Goal: Task Accomplishment & Management: Use online tool/utility

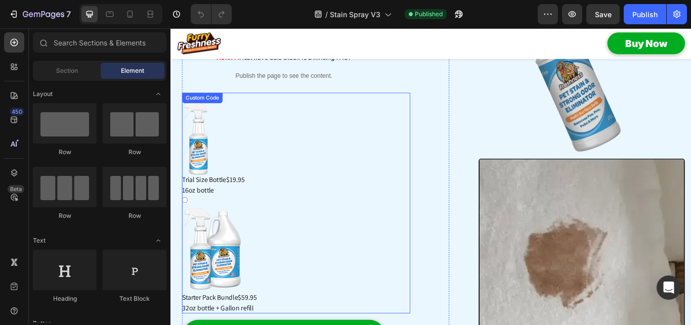
scroll to position [258, 0]
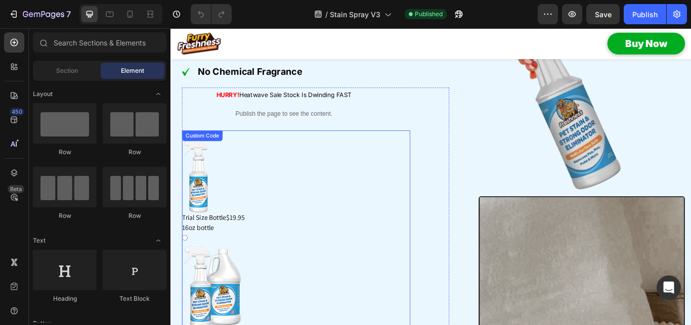
click at [268, 188] on div "Trial Size Bottle $19.95 16oz bottle" at bounding box center [317, 214] width 266 height 108
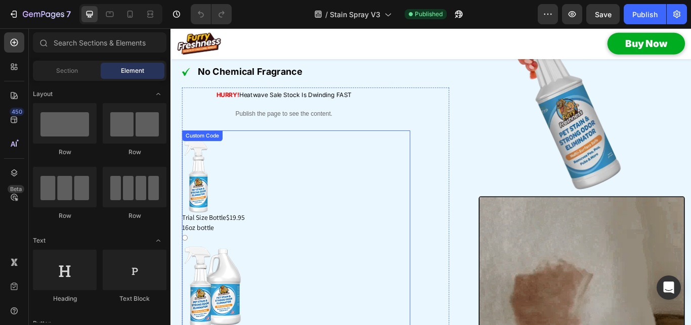
click at [190, 156] on input "Trial Size Bottle $19.95 16oz bottle" at bounding box center [187, 153] width 7 height 7
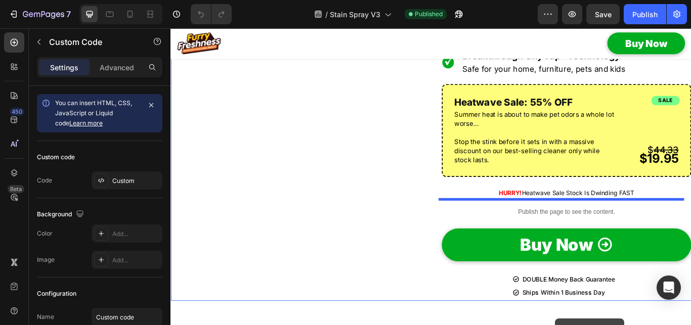
scroll to position [1188, 0]
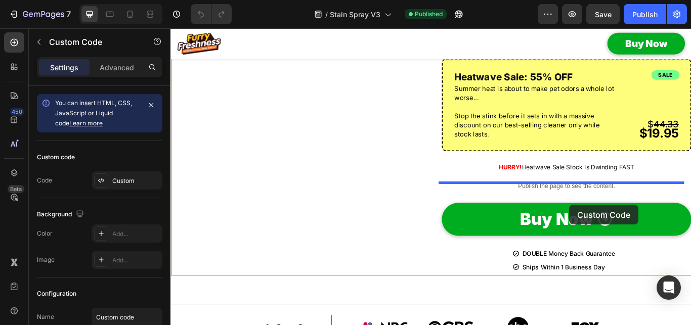
drag, startPoint x: 195, startPoint y: 138, endPoint x: 569, endPoint y: 205, distance: 380.2
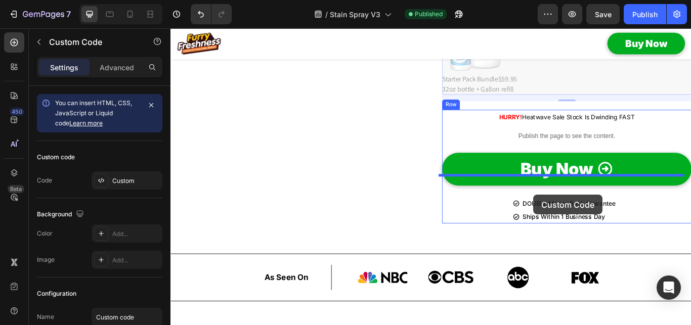
scroll to position [1518, 0]
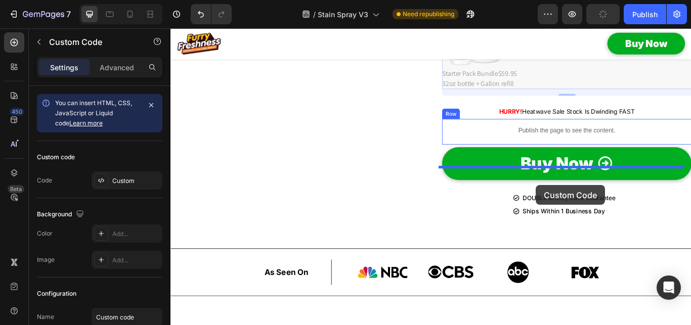
drag, startPoint x: 490, startPoint y: 139, endPoint x: 536, endPoint y: 185, distance: 65.1
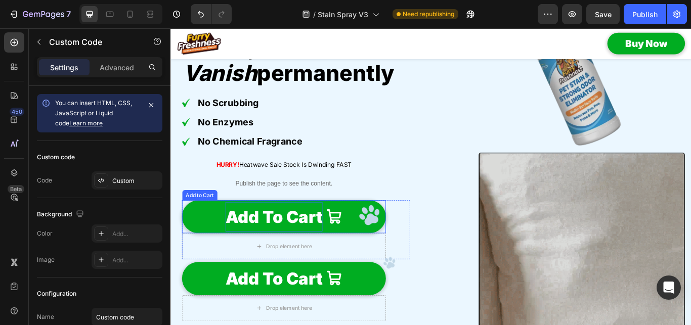
scroll to position [228, 0]
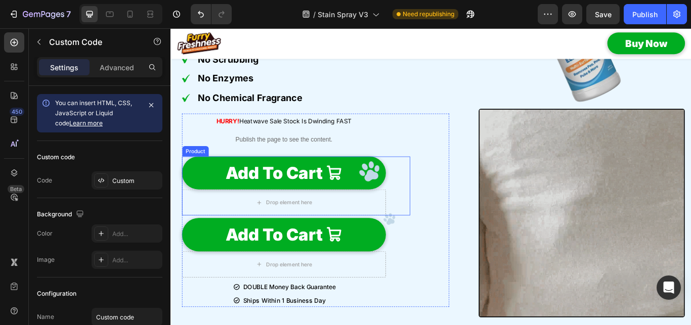
click at [433, 205] on div "Add To Cart Add to Cart Drop element here Product" at bounding box center [317, 212] width 266 height 69
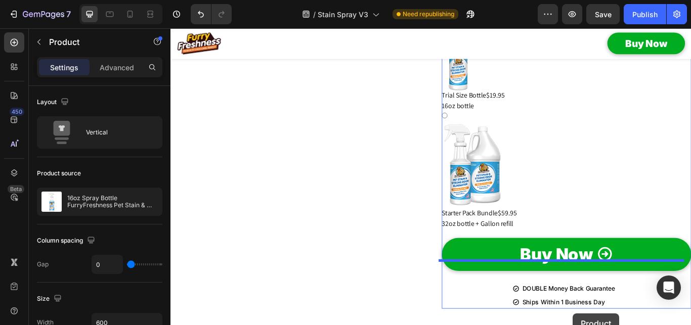
scroll to position [1218, 0]
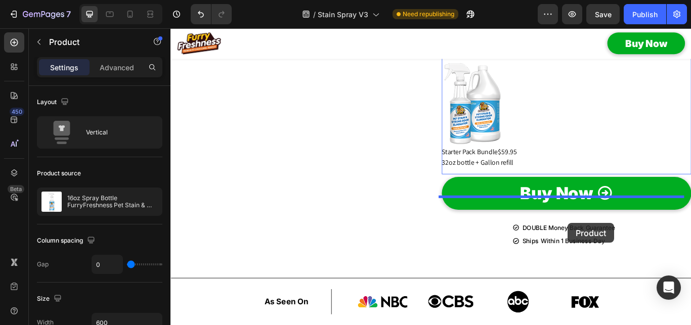
drag, startPoint x: 192, startPoint y: 170, endPoint x: 567, endPoint y: 223, distance: 379.0
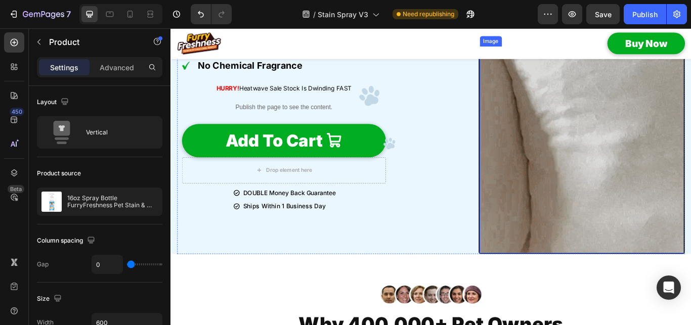
scroll to position [238, 0]
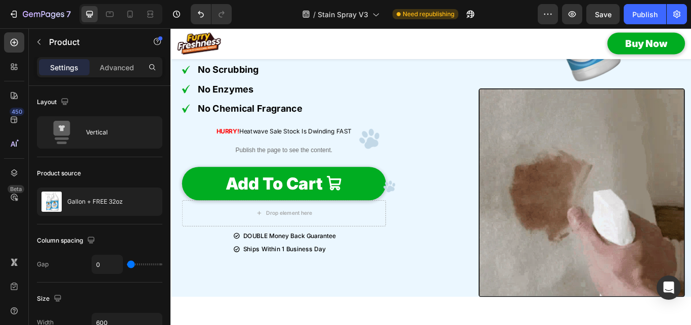
click at [429, 218] on div "Add To Cart Add to Cart Drop element here Product" at bounding box center [317, 224] width 266 height 69
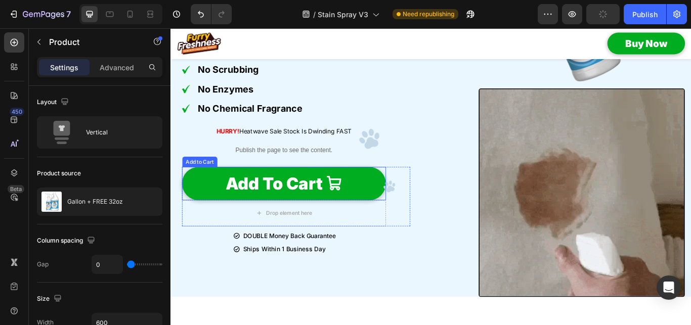
click at [393, 207] on button "Add To Cart" at bounding box center [303, 209] width 238 height 38
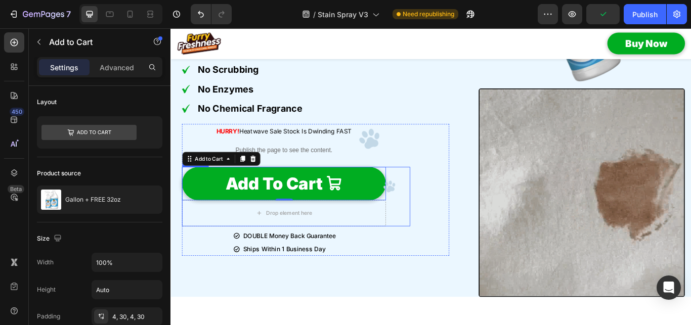
click at [428, 211] on div "Add To Cart Add to Cart 0 Drop element here Product" at bounding box center [317, 224] width 266 height 69
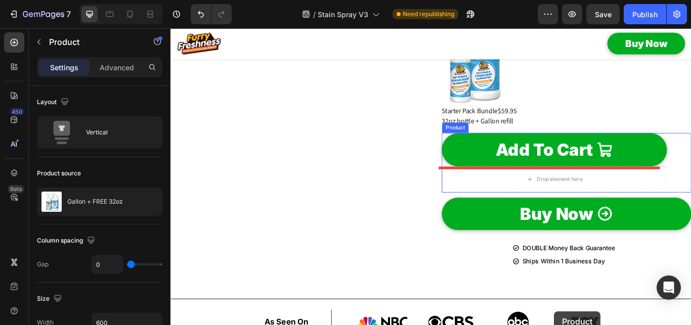
scroll to position [1267, 0]
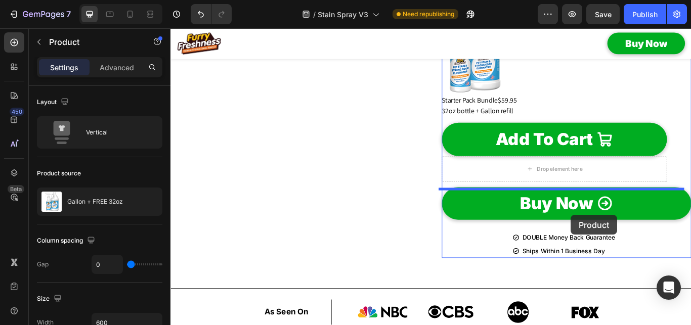
drag, startPoint x: 192, startPoint y: 177, endPoint x: 570, endPoint y: 215, distance: 380.6
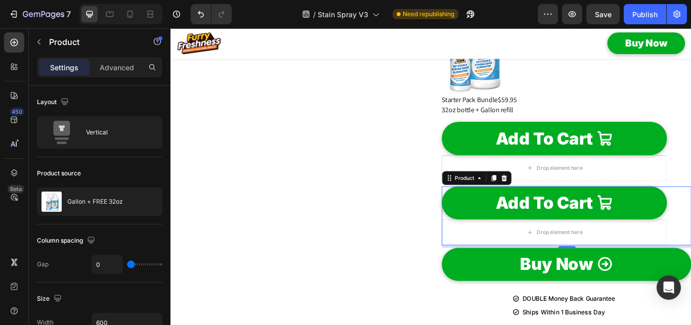
scroll to position [1319, 0]
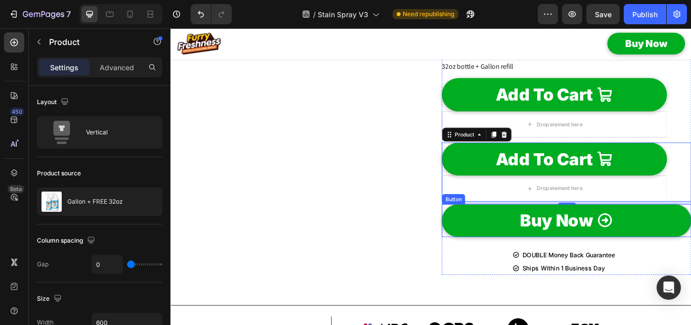
drag, startPoint x: 496, startPoint y: 254, endPoint x: 502, endPoint y: 249, distance: 7.5
click at [496, 255] on link "Buy Now" at bounding box center [631, 253] width 291 height 38
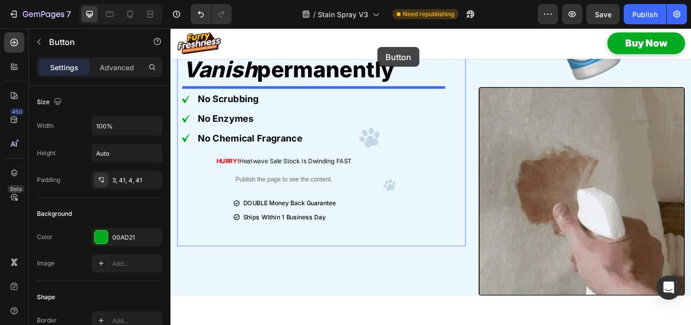
scroll to position [205, 0]
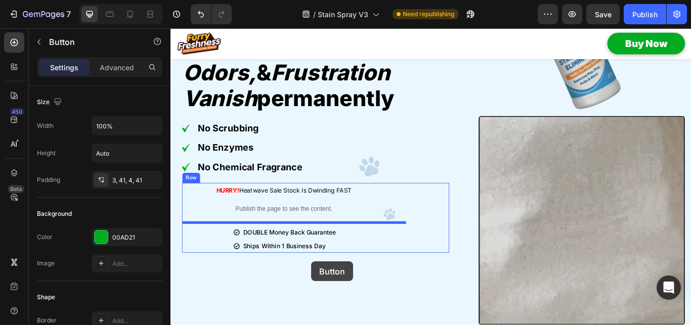
drag, startPoint x: 489, startPoint y: 228, endPoint x: 311, endPoint y: 261, distance: 181.6
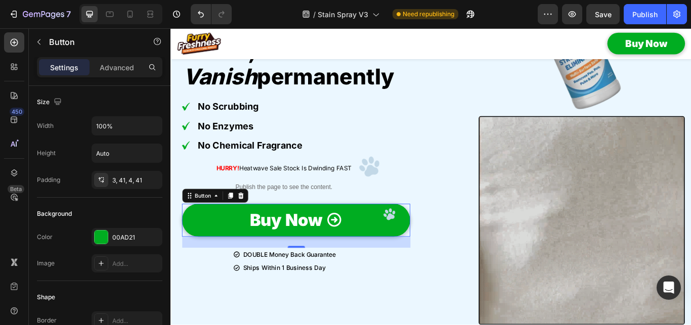
scroll to position [180, 0]
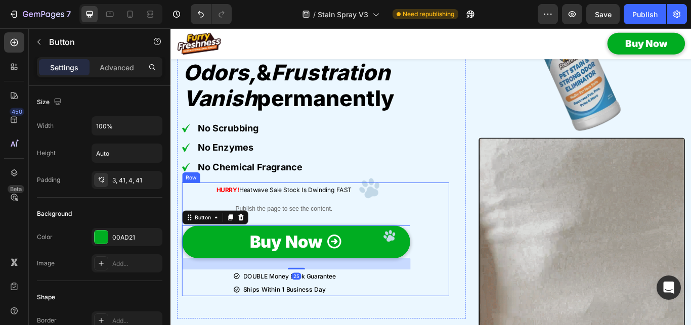
click at [477, 283] on div "HURRY! Heatwave Sale Stock Is Dwinding FAST Text Block Publish the page to see …" at bounding box center [339, 274] width 311 height 132
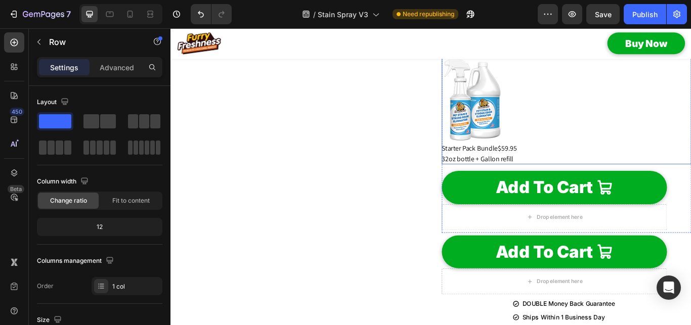
scroll to position [1160, 0]
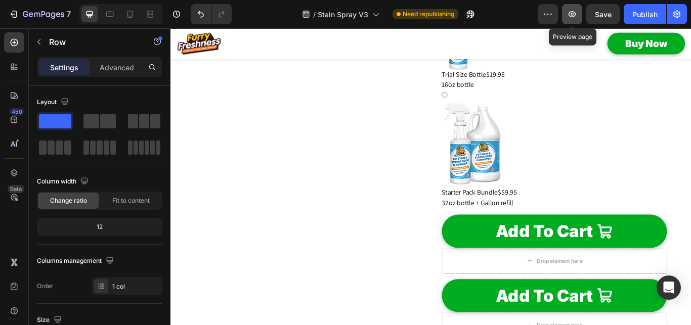
click at [573, 13] on icon "button" at bounding box center [572, 14] width 10 height 10
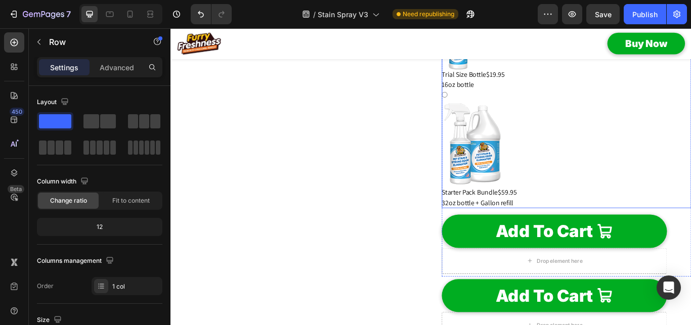
scroll to position [1005, 0]
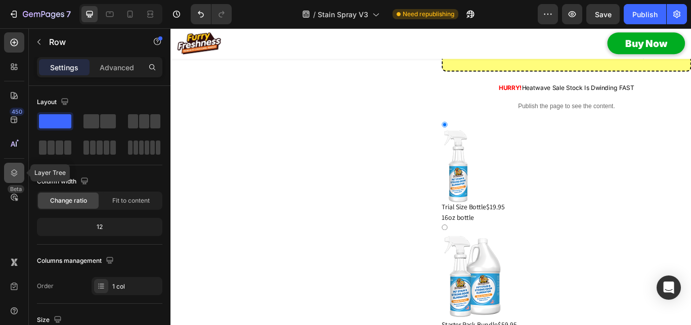
click at [9, 173] on icon at bounding box center [14, 173] width 10 height 10
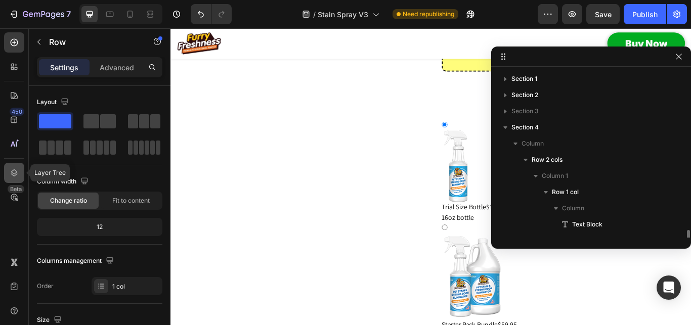
scroll to position [127, 0]
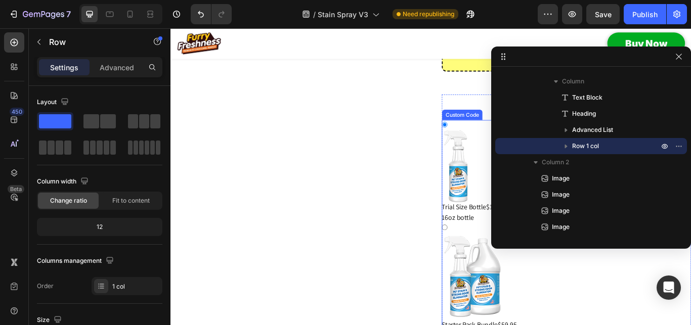
click at [498, 156] on img at bounding box center [502, 189] width 33 height 83
click at [493, 144] on input "Trial Size Bottle $19.95 16oz bottle" at bounding box center [489, 141] width 7 height 7
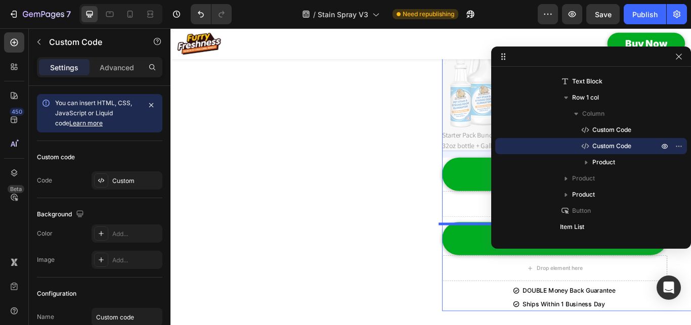
scroll to position [1290, 0]
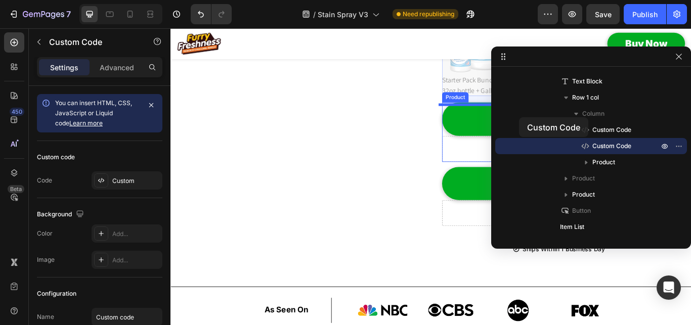
drag, startPoint x: 487, startPoint y: 77, endPoint x: 519, endPoint y: 117, distance: 51.5
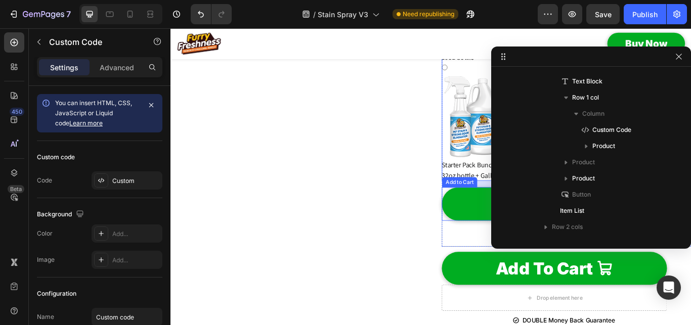
scroll to position [1187, 0]
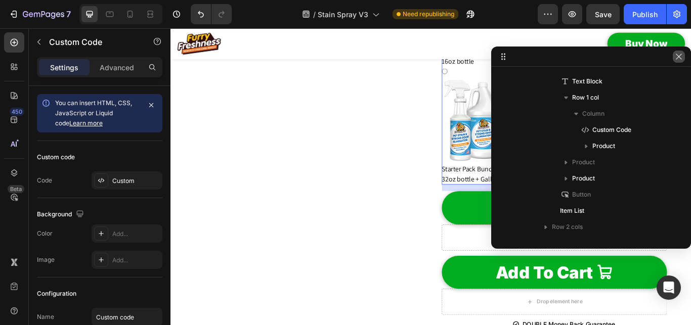
drag, startPoint x: 681, startPoint y: 56, endPoint x: 592, endPoint y: 33, distance: 92.4
click at [681, 56] on icon "button" at bounding box center [679, 57] width 8 height 8
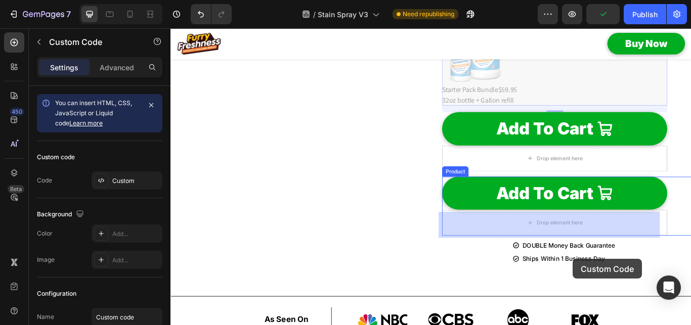
scroll to position [1281, 0]
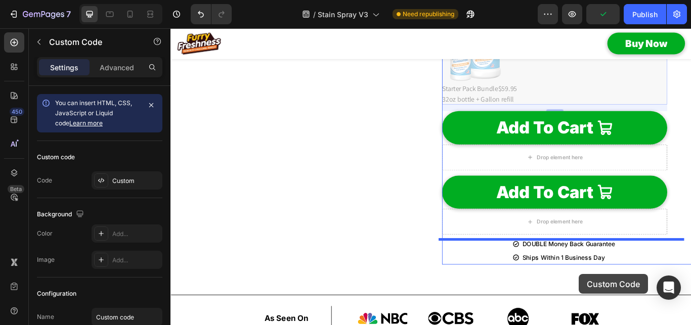
drag, startPoint x: 491, startPoint y: 170, endPoint x: 578, endPoint y: 274, distance: 135.6
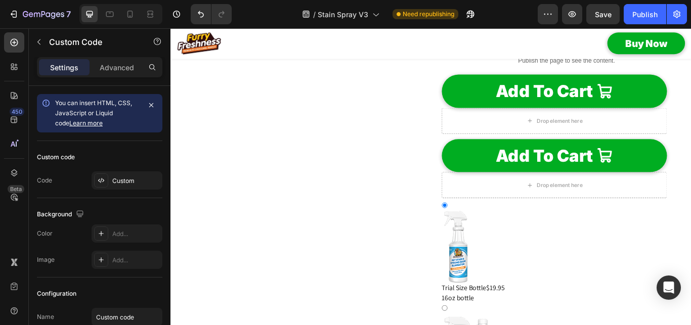
scroll to position [1023, 0]
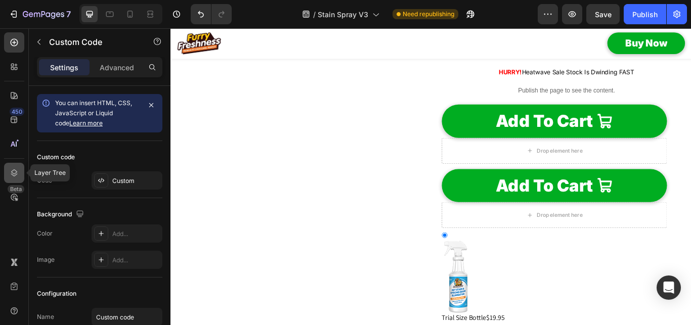
click at [14, 172] on icon at bounding box center [14, 173] width 10 height 10
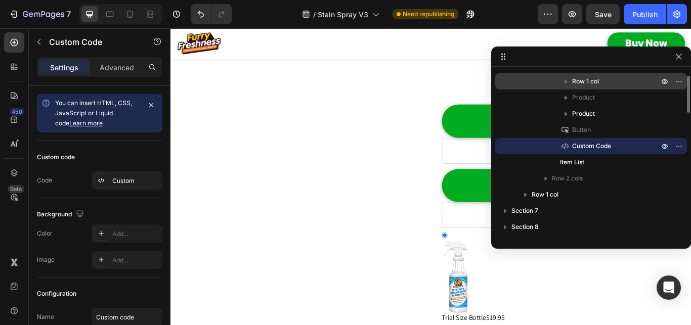
scroll to position [253, 0]
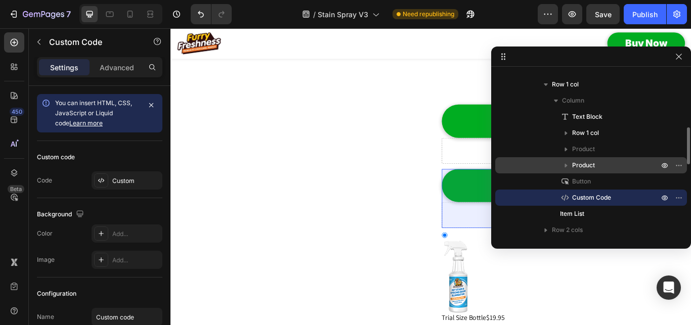
click at [589, 167] on span "Product" at bounding box center [583, 165] width 23 height 10
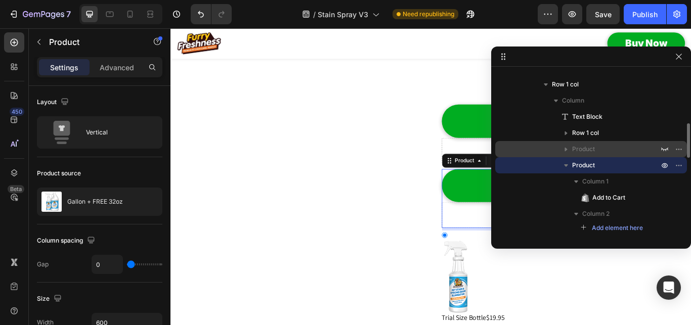
click at [591, 146] on span "Product" at bounding box center [583, 149] width 23 height 10
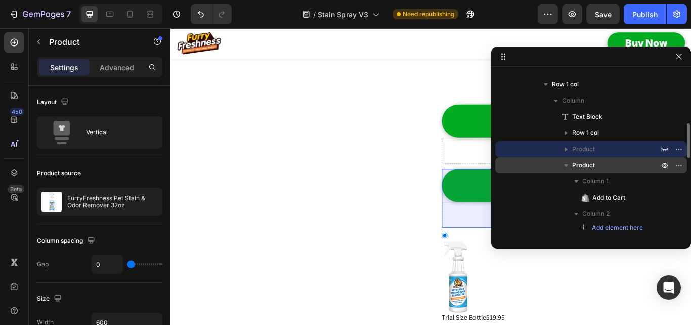
click at [562, 165] on icon "button" at bounding box center [566, 165] width 10 height 10
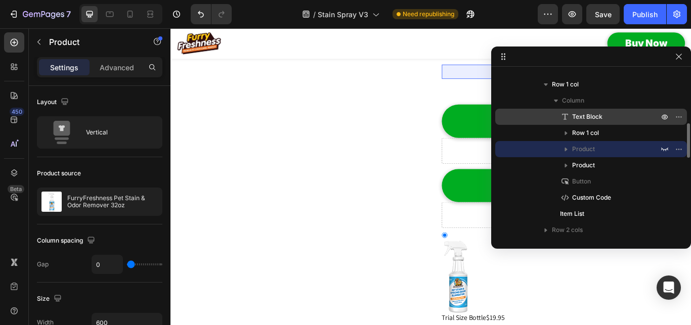
scroll to position [202, 0]
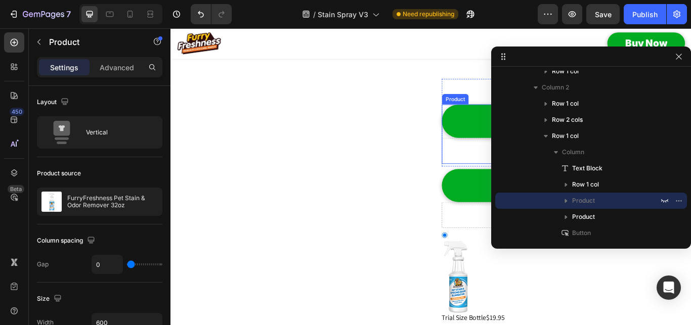
click at [507, 166] on div "Drop element here" at bounding box center [617, 171] width 262 height 30
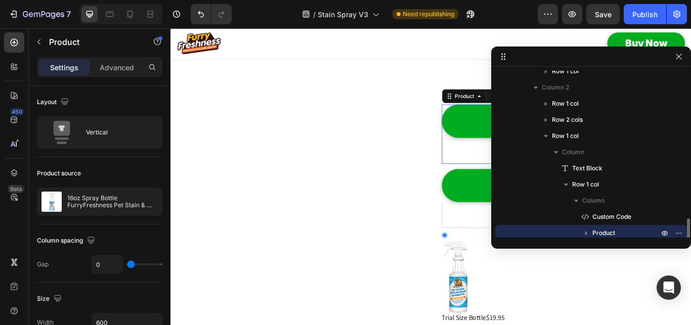
scroll to position [289, 0]
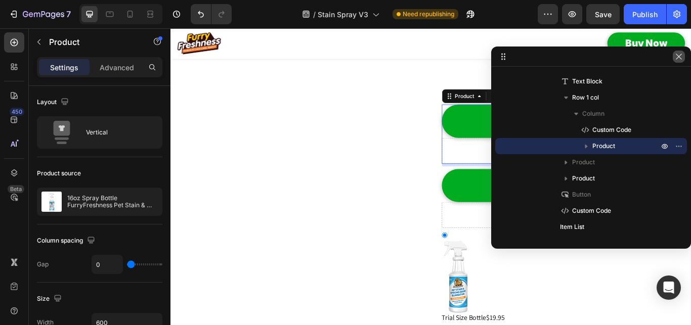
click at [682, 59] on icon "button" at bounding box center [679, 57] width 8 height 8
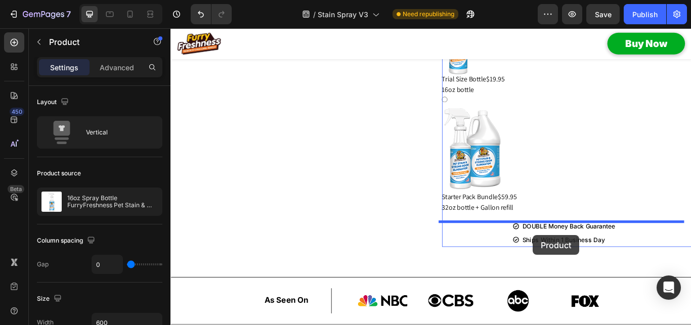
scroll to position [1310, 0]
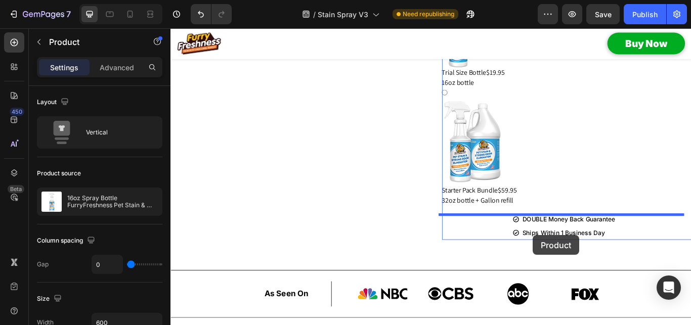
drag, startPoint x: 488, startPoint y: 110, endPoint x: 532, endPoint y: 235, distance: 132.4
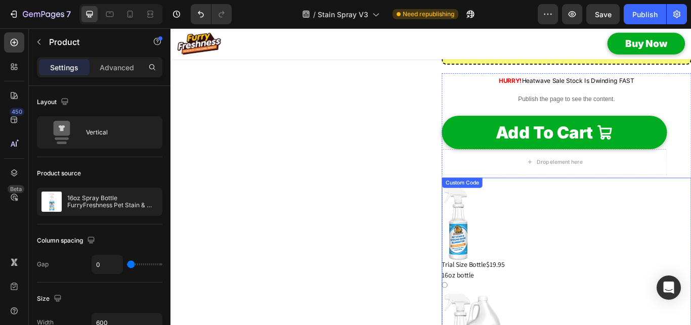
scroll to position [1000, 0]
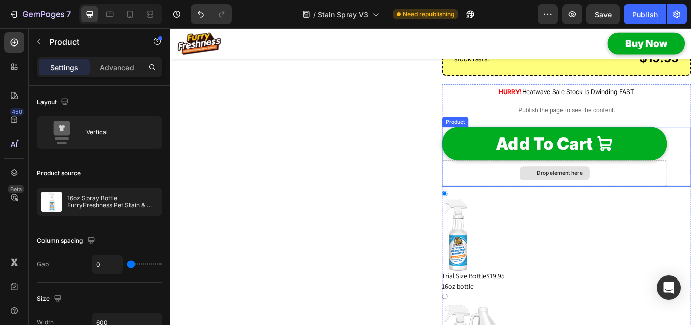
click at [508, 189] on div "Drop element here" at bounding box center [617, 198] width 262 height 30
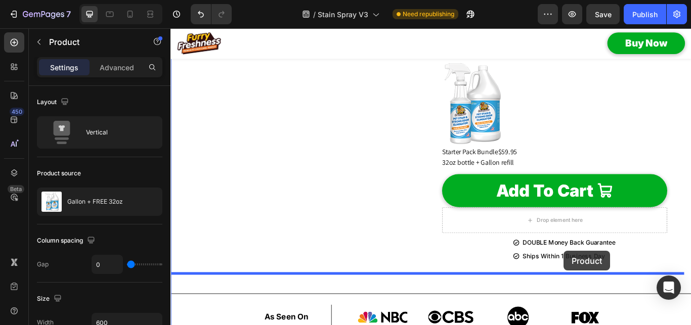
scroll to position [1309, 0]
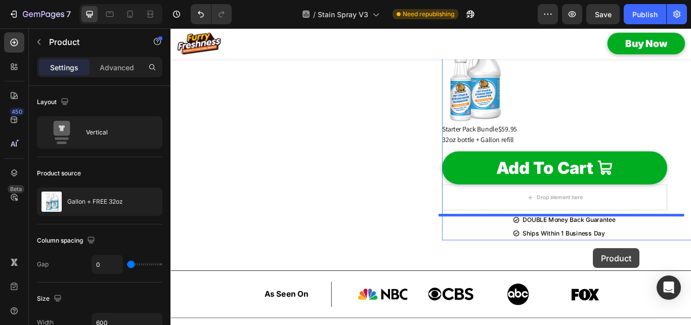
drag, startPoint x: 490, startPoint y: 136, endPoint x: 593, endPoint y: 248, distance: 152.5
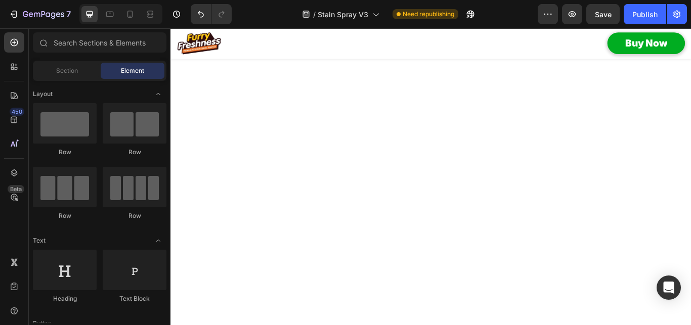
scroll to position [9169, 0]
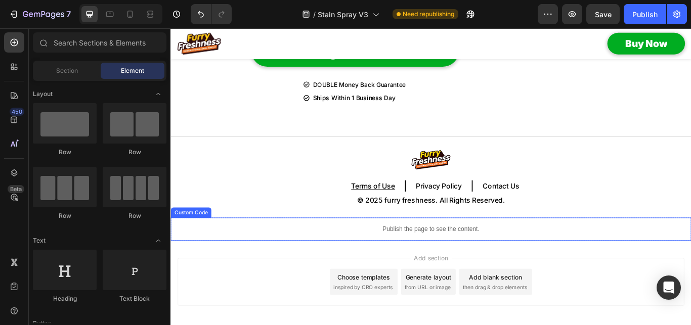
click at [442, 264] on p "Publish the page to see the content." at bounding box center [473, 262] width 607 height 11
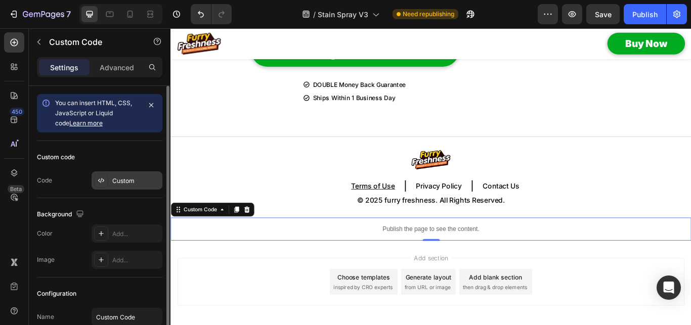
click at [110, 186] on div "Custom" at bounding box center [127, 180] width 71 height 18
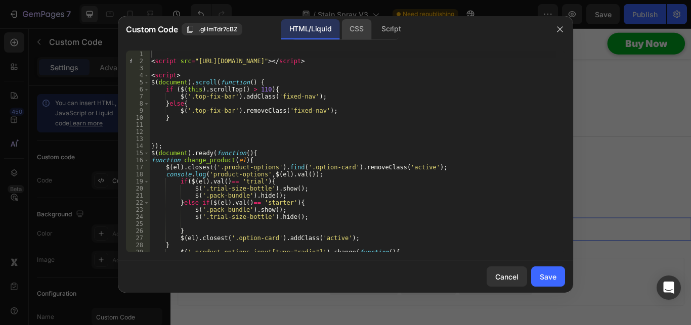
click at [373, 35] on div "CSS" at bounding box center [390, 29] width 35 height 20
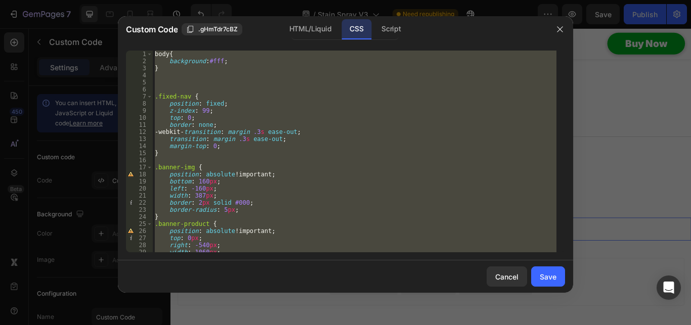
click at [251, 181] on div "body { background : #fff ; } .fixed-nav { position : fixed ; z-index : 99 ; top…" at bounding box center [355, 152] width 404 height 202
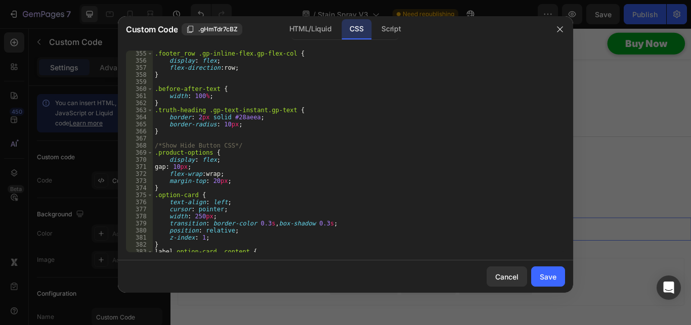
scroll to position [2537, 0]
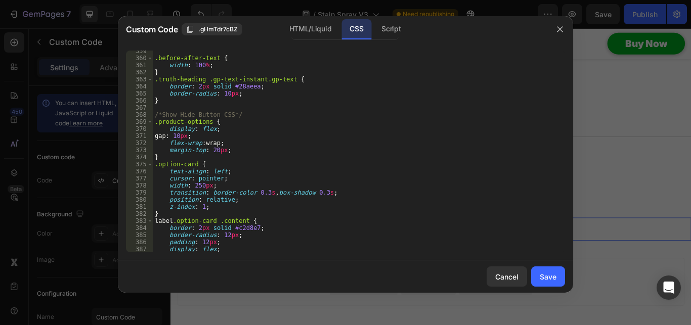
click at [210, 149] on div ".before-after-text { width : 100 % ; } .truth-heading .gp-text-instant.gp-text …" at bounding box center [355, 156] width 404 height 216
type textarea "margin-top: 0px;"
click at [551, 275] on div "Save" at bounding box center [548, 277] width 17 height 11
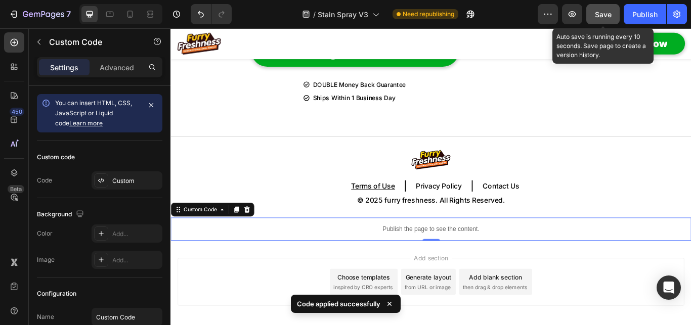
click at [603, 15] on span "Save" at bounding box center [603, 14] width 17 height 9
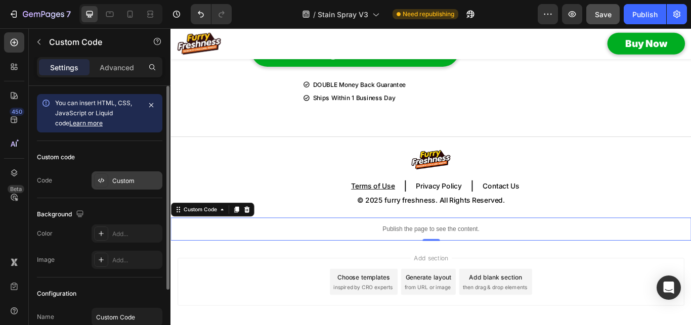
click at [113, 185] on div "Custom" at bounding box center [136, 180] width 48 height 9
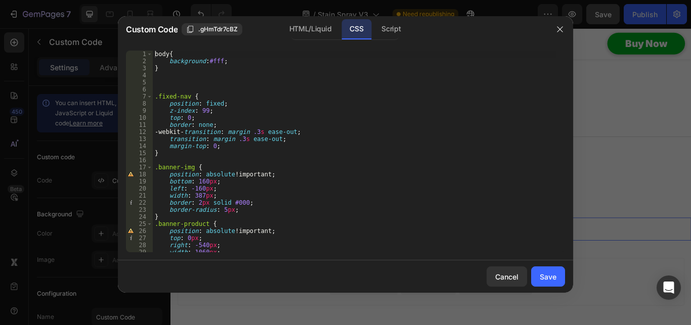
type textarea "-webkit-transition: margin .3s ease-out;"
click at [348, 132] on div "body { background : #fff ; } .fixed-nav { position : fixed ; z-index : 99 ; top…" at bounding box center [355, 159] width 404 height 216
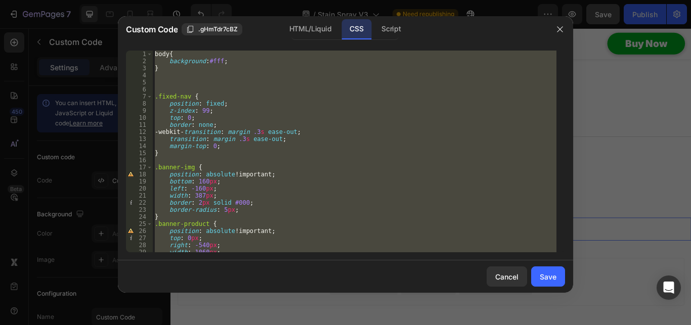
click at [277, 178] on div "body { background : #fff ; } .fixed-nav { position : fixed ; z-index : 99 ; top…" at bounding box center [355, 152] width 404 height 202
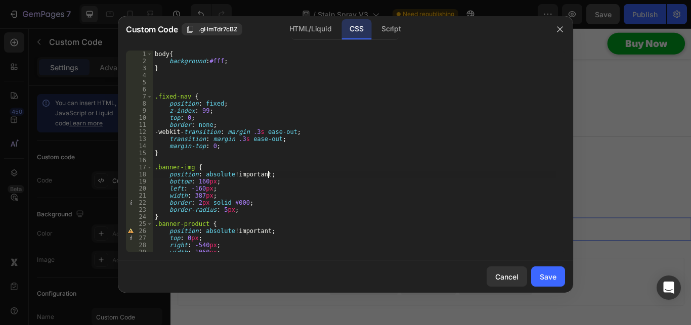
scroll to position [0, 0]
click at [351, 184] on div "body { background : #fff ; } .fixed-nav { position : fixed ; z-index : 99 ; top…" at bounding box center [355, 159] width 404 height 216
type textarea "bottom: 160px;"
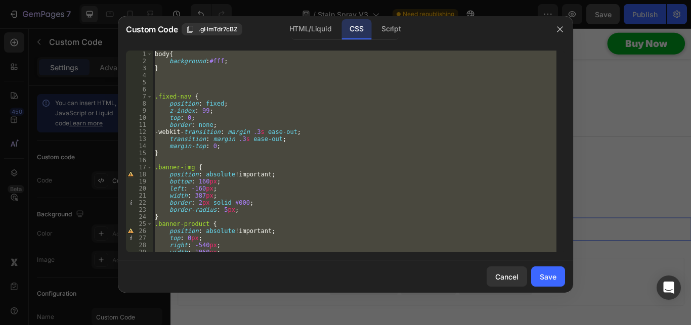
paste textarea
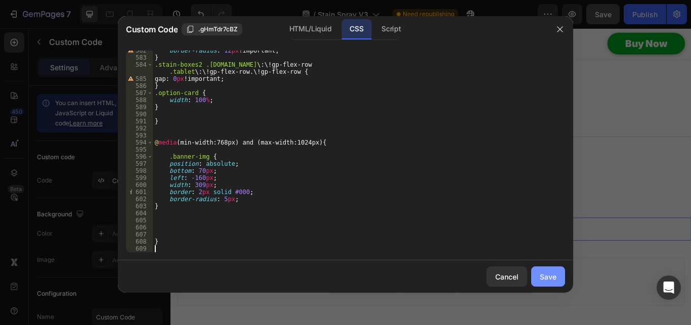
click at [546, 281] on div "Save" at bounding box center [548, 277] width 17 height 11
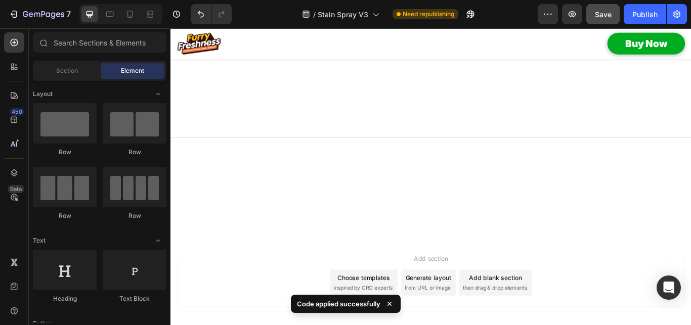
scroll to position [0, 0]
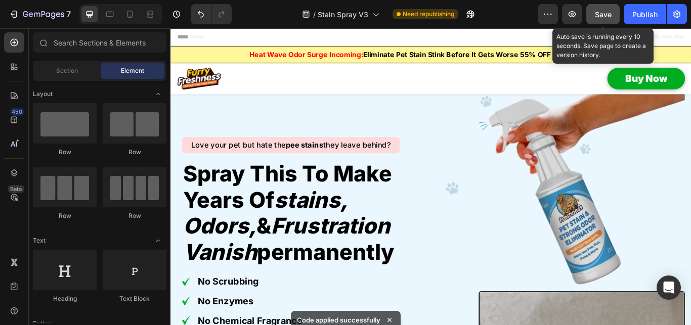
click at [600, 15] on span "Save" at bounding box center [603, 14] width 17 height 9
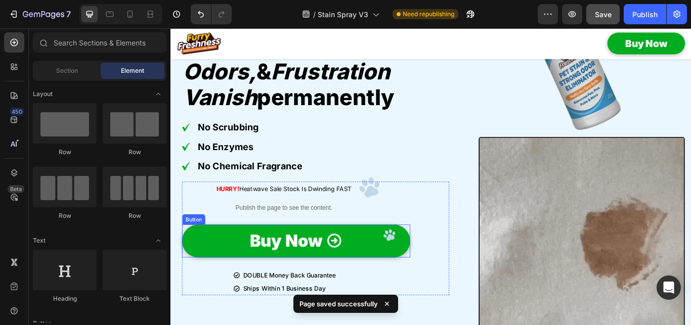
scroll to position [207, 0]
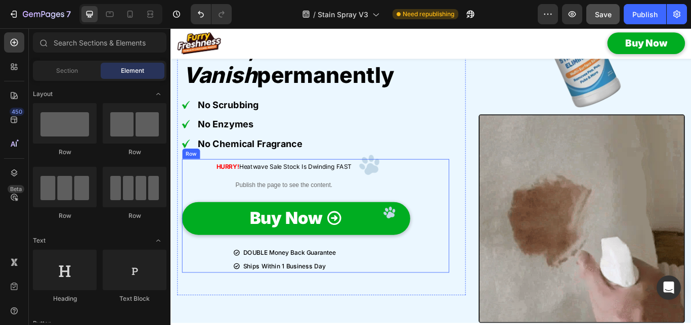
click at [455, 242] on div "HURRY! Heatwave Sale Stock Is Dwinding FAST Text Block Publish the page to see …" at bounding box center [339, 247] width 311 height 132
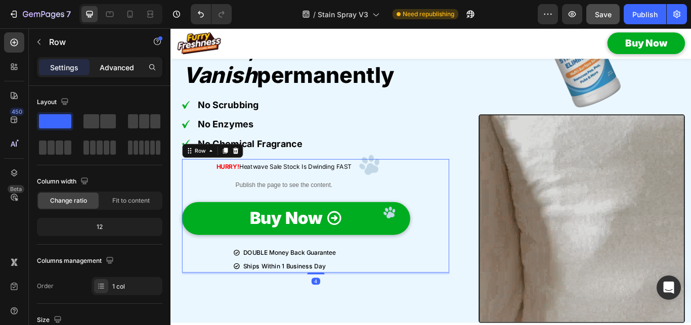
click at [115, 63] on p "Advanced" at bounding box center [117, 67] width 34 height 11
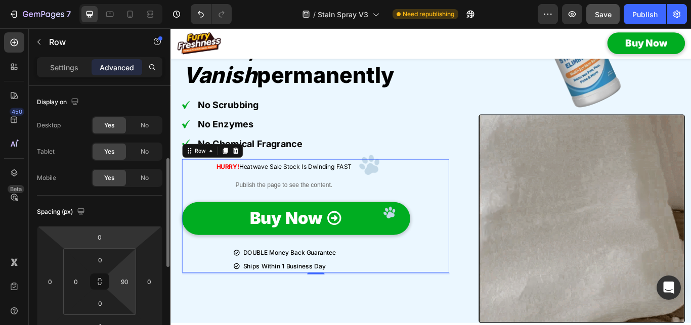
scroll to position [52, 0]
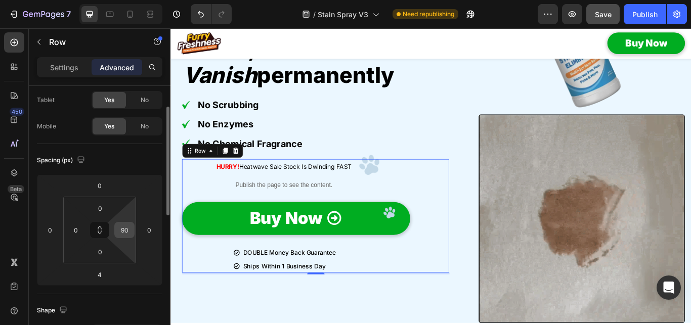
click at [125, 231] on input "90" at bounding box center [124, 229] width 15 height 15
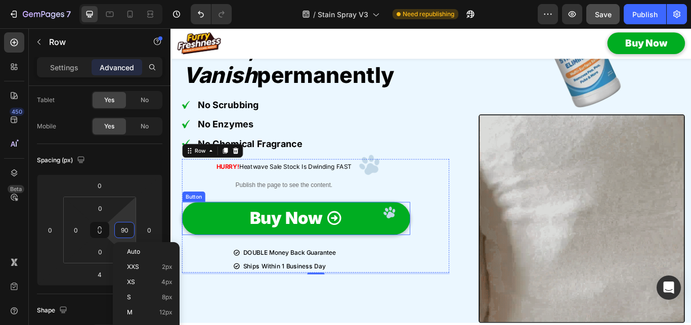
click at [400, 249] on link "Buy Now" at bounding box center [317, 250] width 266 height 38
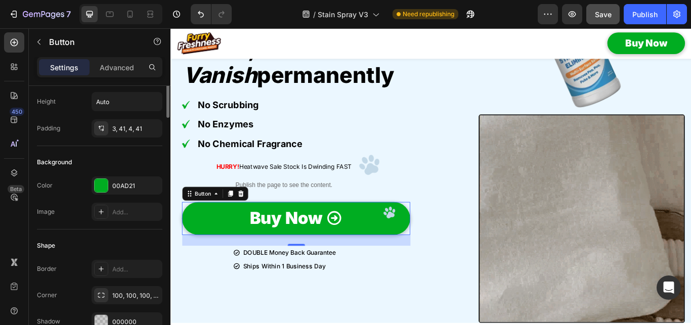
scroll to position [0, 0]
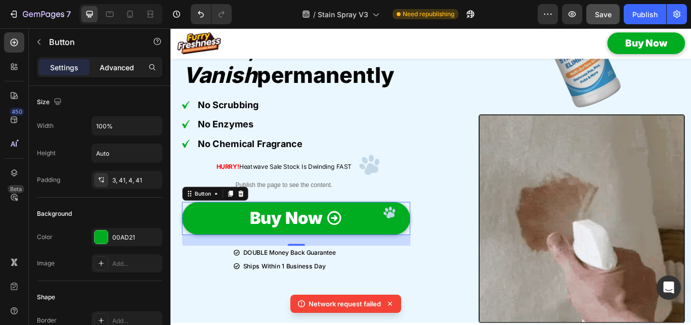
click at [114, 68] on p "Advanced" at bounding box center [117, 67] width 34 height 11
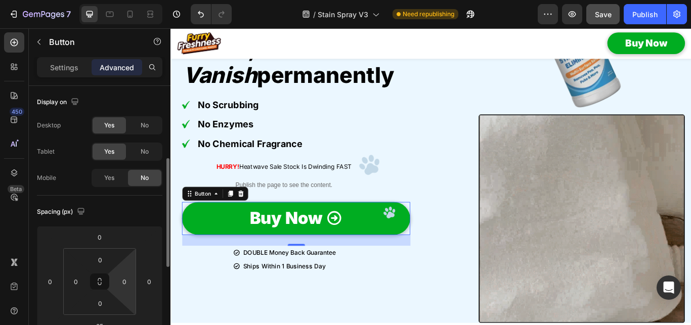
scroll to position [52, 0]
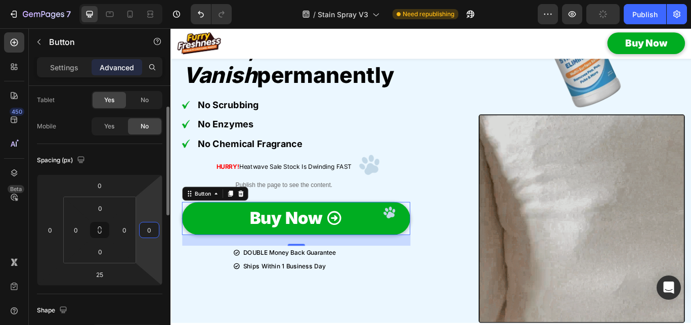
click at [148, 227] on input "0" at bounding box center [149, 229] width 15 height 15
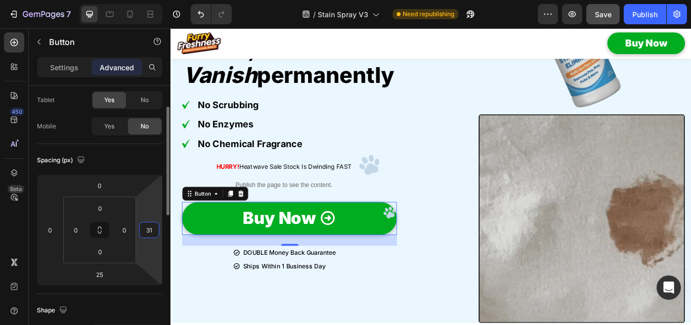
type input "3"
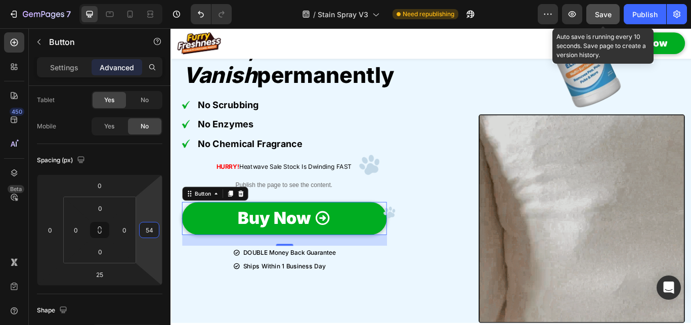
type input "54"
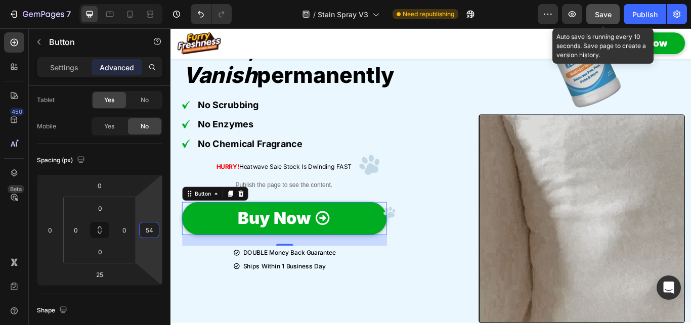
click at [592, 13] on button "Save" at bounding box center [602, 14] width 33 height 20
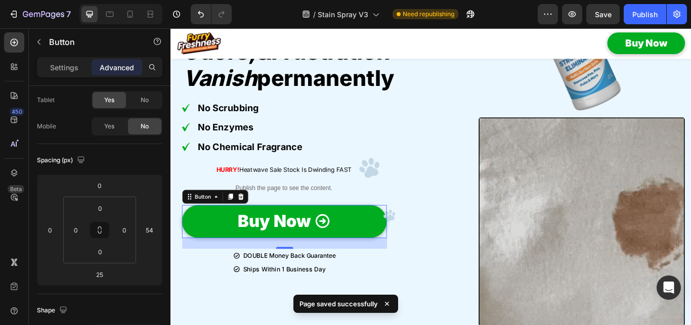
scroll to position [311, 0]
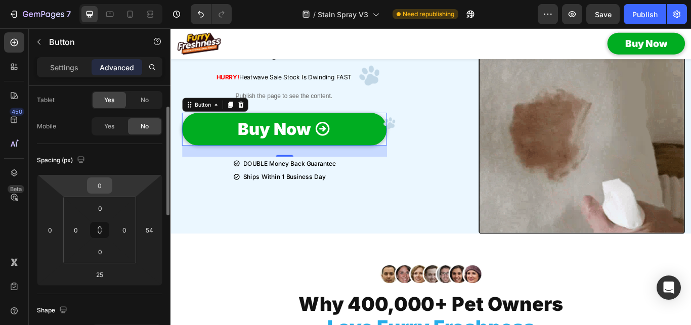
click at [96, 184] on input "0" at bounding box center [100, 185] width 20 height 15
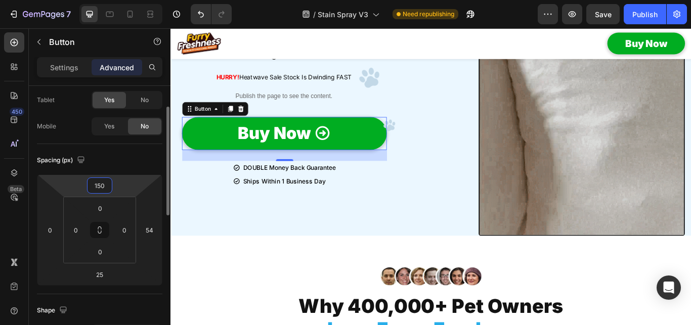
scroll to position [282, 0]
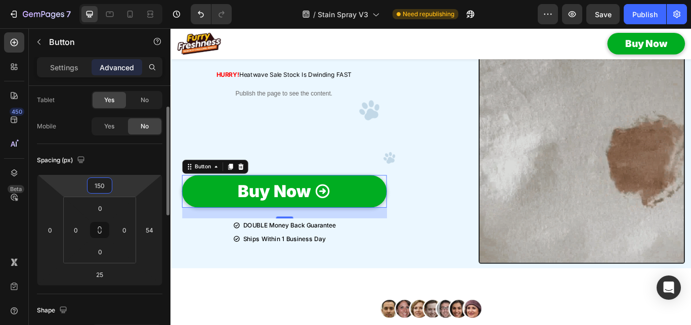
type input "15"
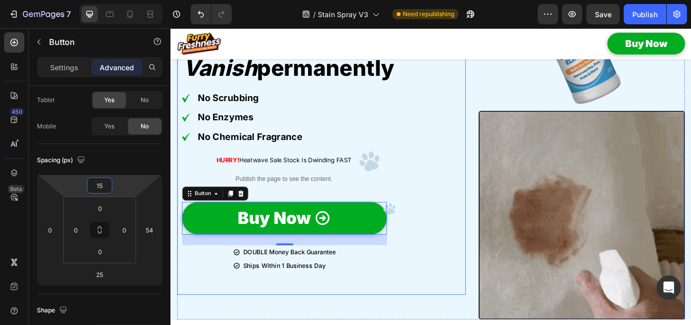
scroll to position [153, 0]
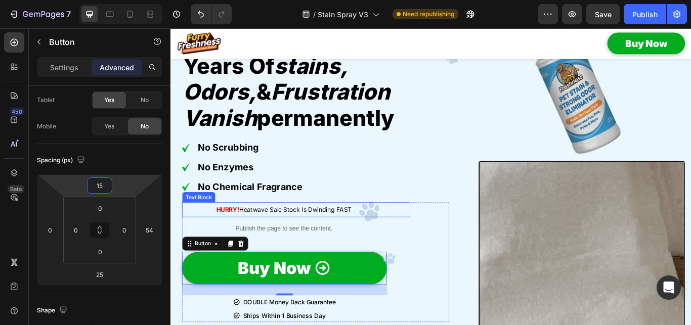
click at [435, 238] on div "HURRY! Heatwave Sale Stock Is Dwinding FAST Text Block" at bounding box center [317, 240] width 266 height 17
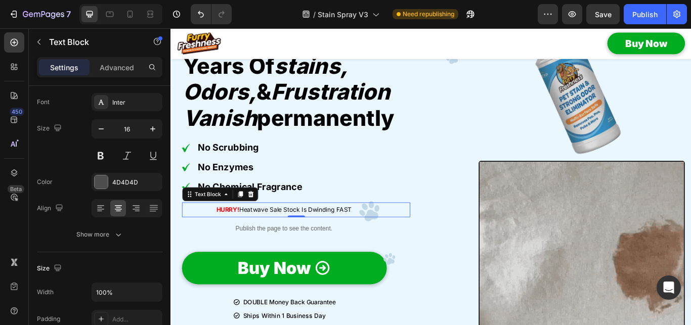
scroll to position [0, 0]
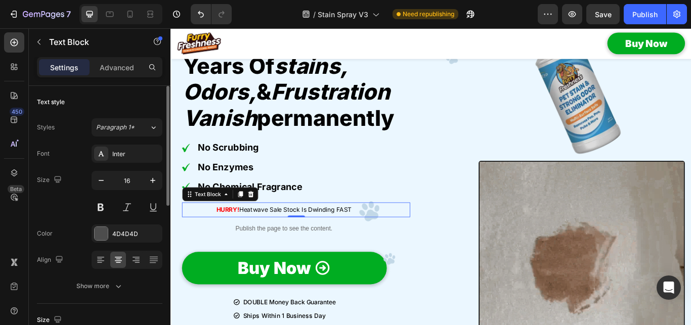
click at [115, 56] on div "Text Block" at bounding box center [86, 42] width 115 height 29
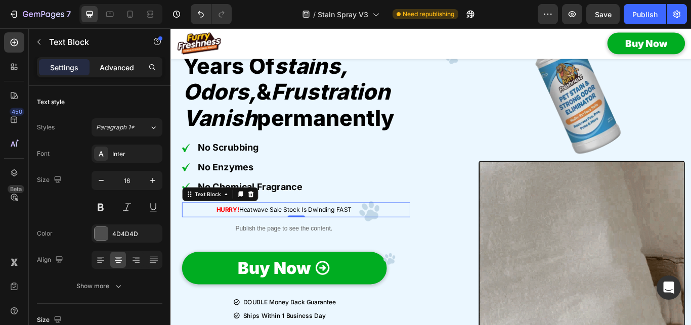
click at [116, 71] on p "Advanced" at bounding box center [117, 67] width 34 height 11
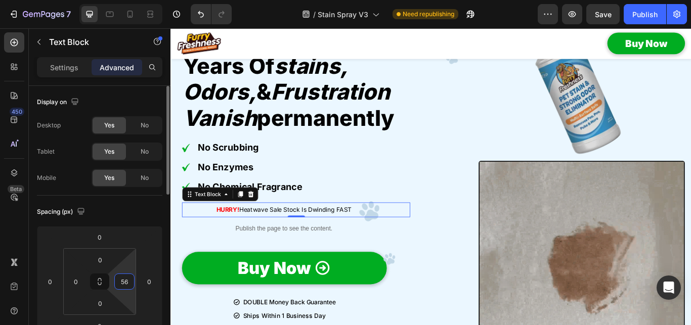
click at [123, 283] on input "56" at bounding box center [124, 281] width 15 height 15
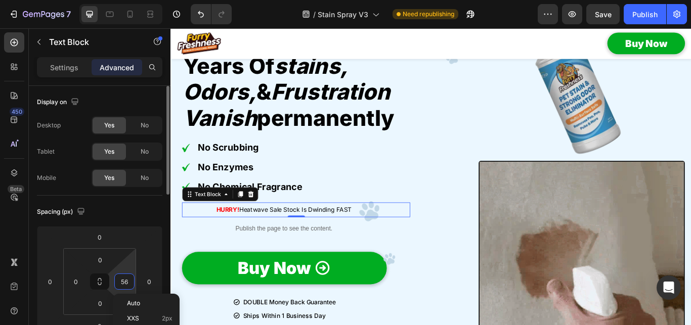
click at [123, 283] on input "56" at bounding box center [124, 281] width 15 height 15
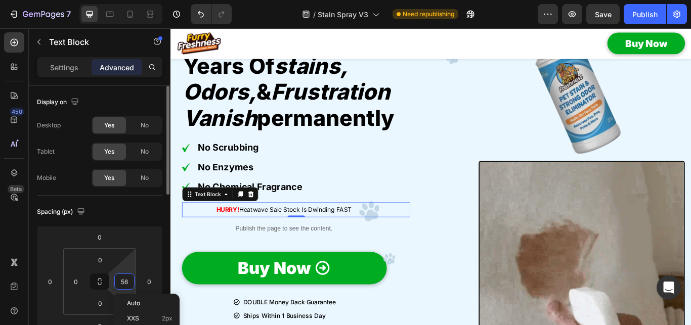
click at [123, 283] on input "56" at bounding box center [124, 281] width 15 height 15
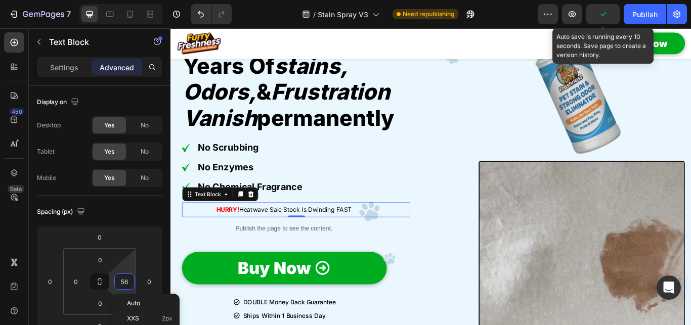
drag, startPoint x: 513, startPoint y: 1, endPoint x: 602, endPoint y: 13, distance: 89.8
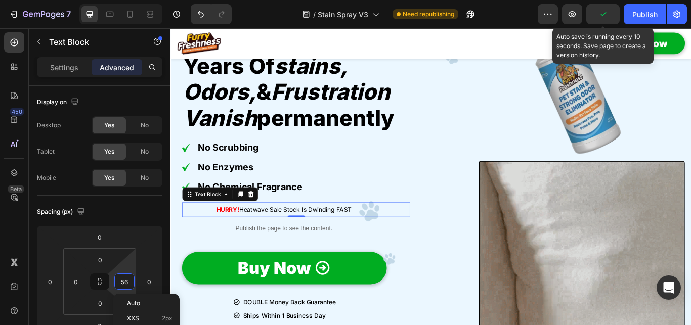
click at [602, 13] on icon "button" at bounding box center [603, 14] width 10 height 10
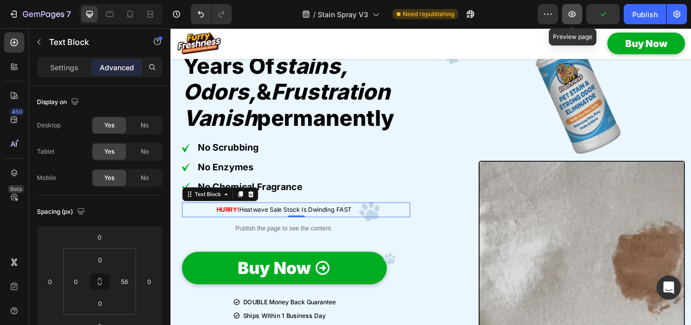
click at [576, 17] on icon "button" at bounding box center [572, 14] width 10 height 10
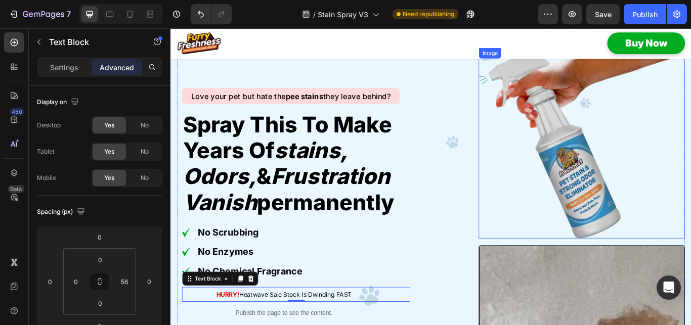
scroll to position [50, 0]
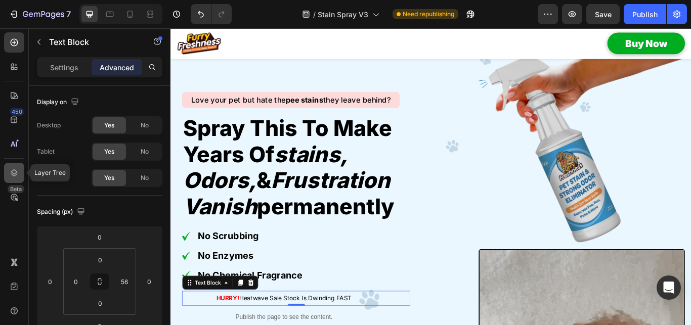
click at [10, 175] on icon at bounding box center [14, 173] width 10 height 10
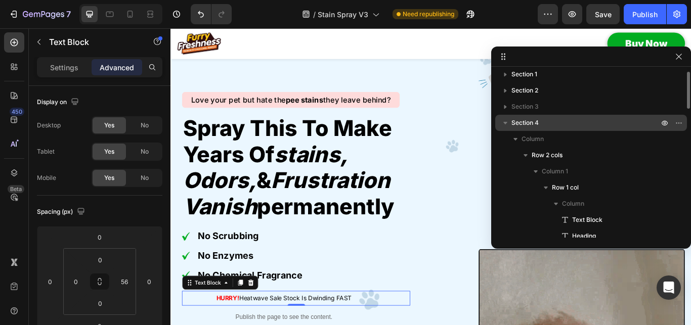
scroll to position [0, 0]
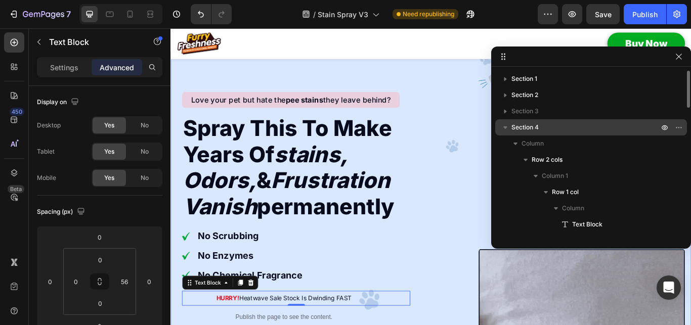
click at [505, 128] on icon "button" at bounding box center [505, 127] width 4 height 3
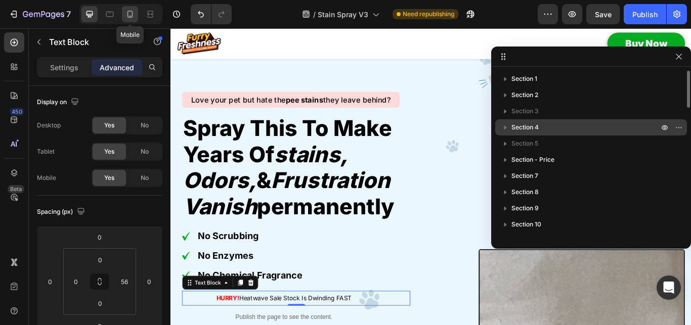
click at [128, 9] on div at bounding box center [130, 14] width 16 height 16
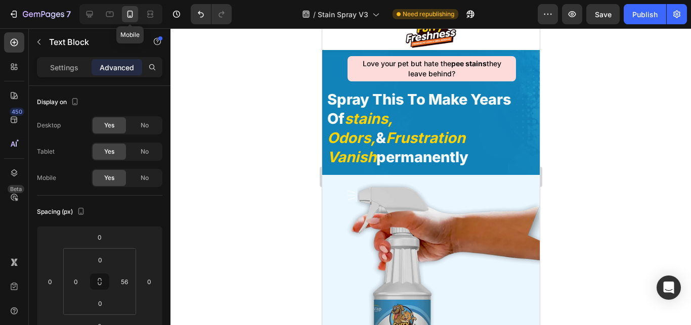
type input "24"
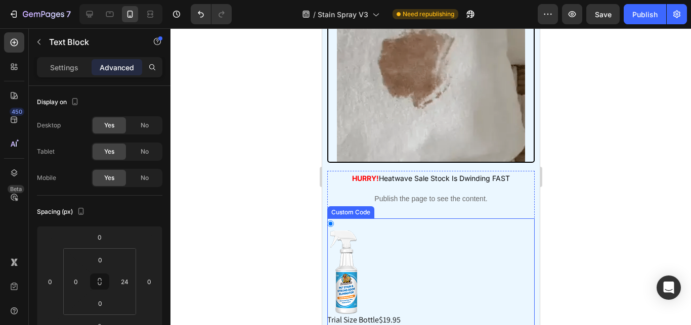
scroll to position [567, 0]
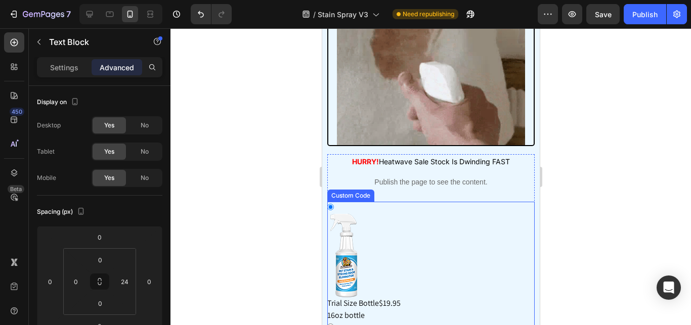
click at [409, 202] on div "Trial Size Bottle $19.95 16oz bottle Starter Pack Bundle $57 32oz bottle + Gall…" at bounding box center [430, 330] width 207 height 257
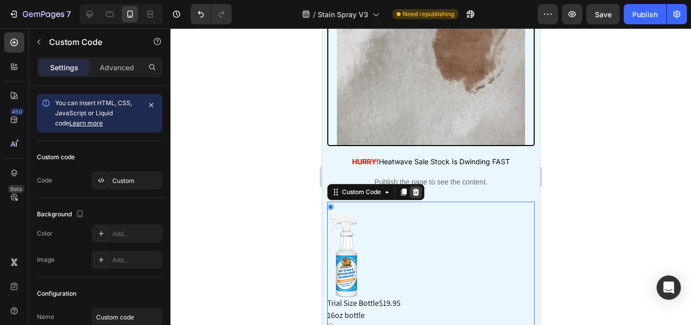
click at [418, 189] on icon at bounding box center [415, 192] width 7 height 7
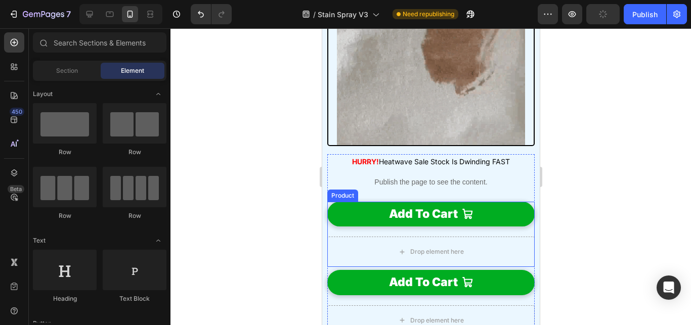
drag, startPoint x: 351, startPoint y: 214, endPoint x: 353, endPoint y: 224, distance: 9.8
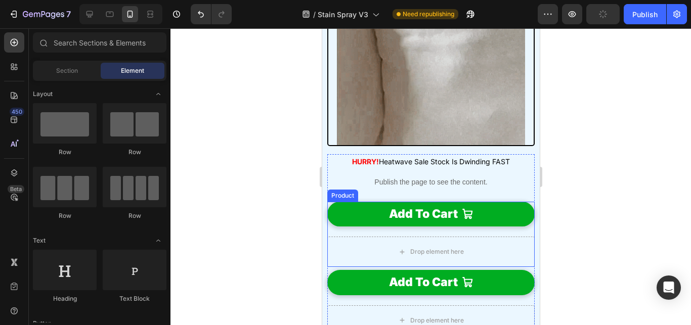
click at [351, 213] on div "Add To Cart Add to Cart Drop element here Product" at bounding box center [430, 234] width 207 height 65
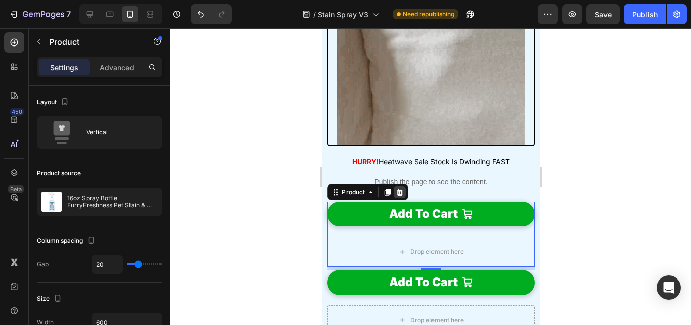
click at [400, 188] on icon at bounding box center [399, 192] width 8 height 8
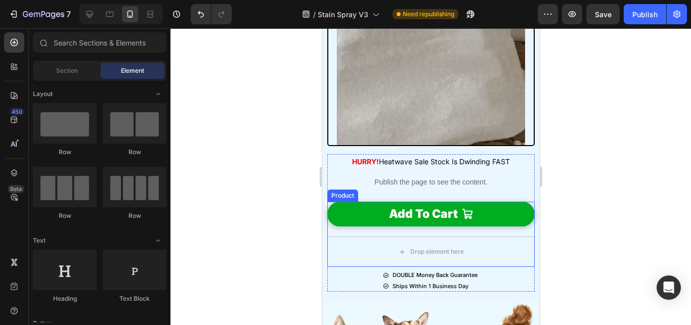
click at [346, 215] on div "Add To Cart Add to Cart Drop element here Product" at bounding box center [430, 234] width 207 height 65
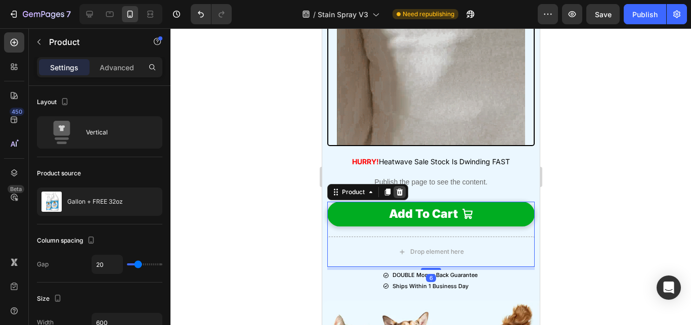
click at [397, 188] on icon at bounding box center [399, 192] width 8 height 8
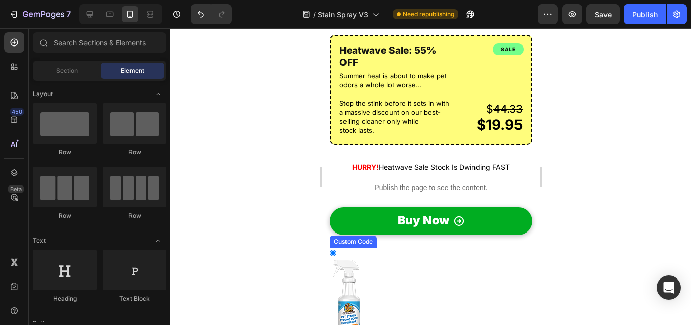
scroll to position [1186, 0]
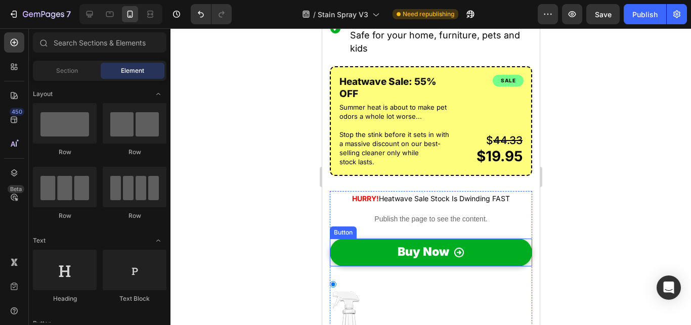
click at [360, 241] on button "Buy Now" at bounding box center [430, 253] width 202 height 28
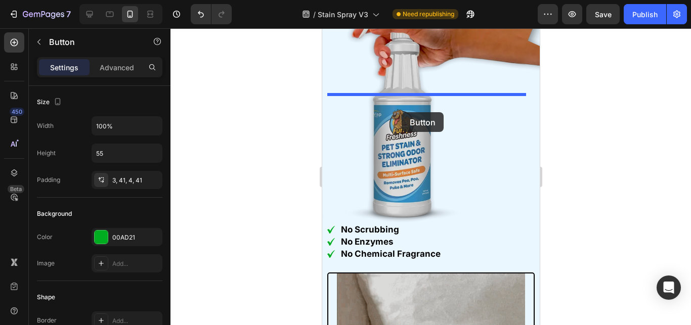
scroll to position [240, 0]
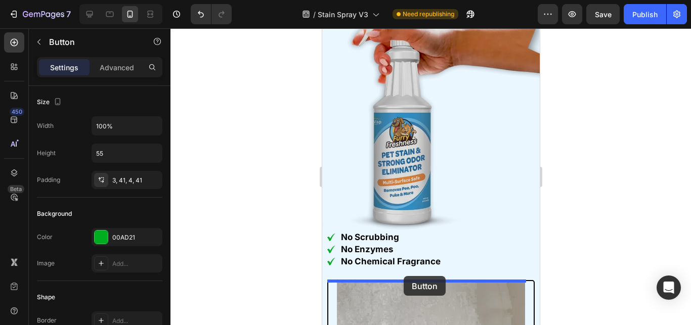
drag, startPoint x: 336, startPoint y: 218, endPoint x: 403, endPoint y: 276, distance: 88.9
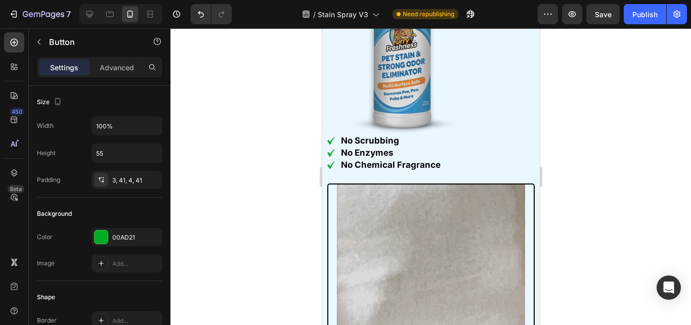
scroll to position [343, 0]
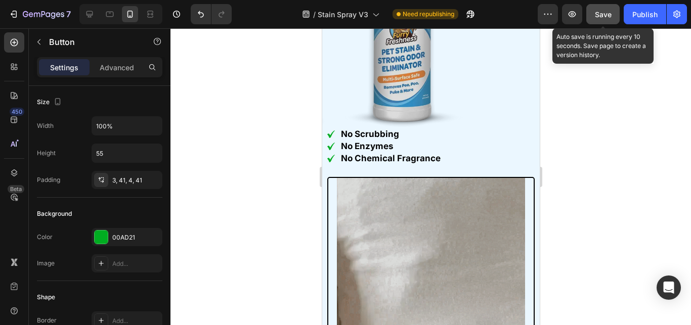
click at [613, 11] on button "Save" at bounding box center [602, 14] width 33 height 20
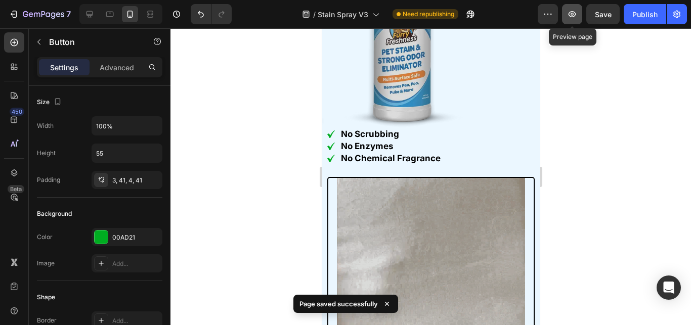
click at [575, 14] on icon "button" at bounding box center [572, 14] width 8 height 6
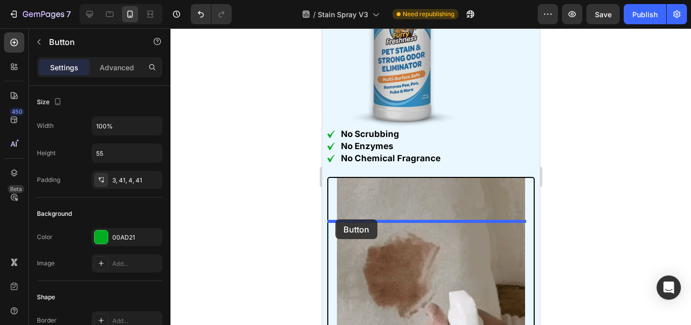
drag, startPoint x: 335, startPoint y: 168, endPoint x: 335, endPoint y: 219, distance: 51.1
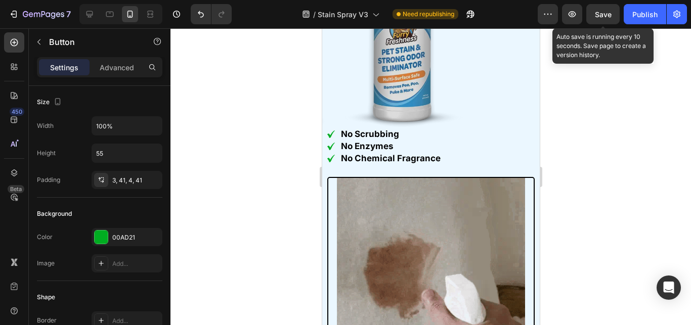
click at [603, 13] on span "Save" at bounding box center [603, 14] width 17 height 9
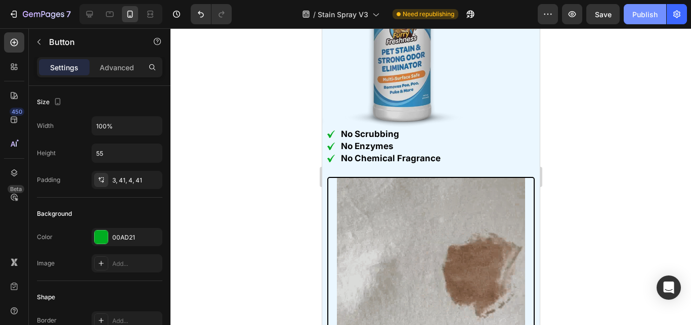
click at [647, 11] on div "Publish" at bounding box center [644, 14] width 25 height 11
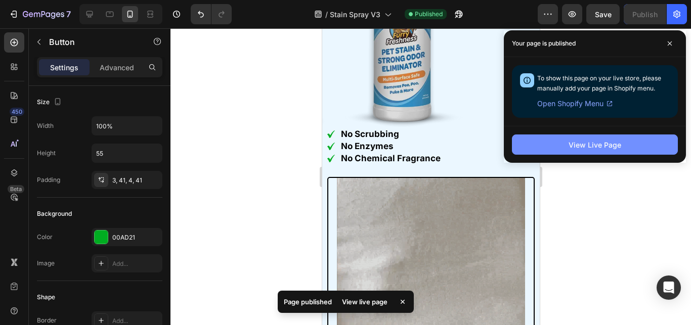
click at [591, 145] on div "View Live Page" at bounding box center [594, 145] width 53 height 11
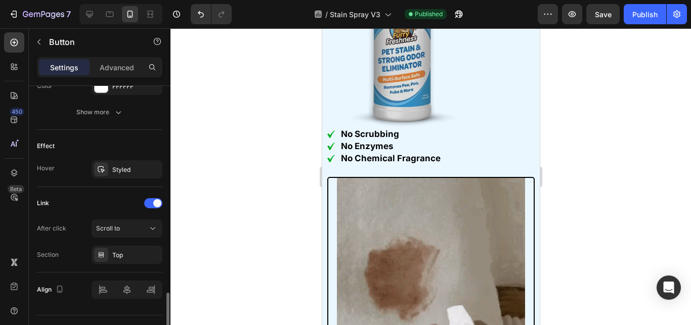
scroll to position [590, 0]
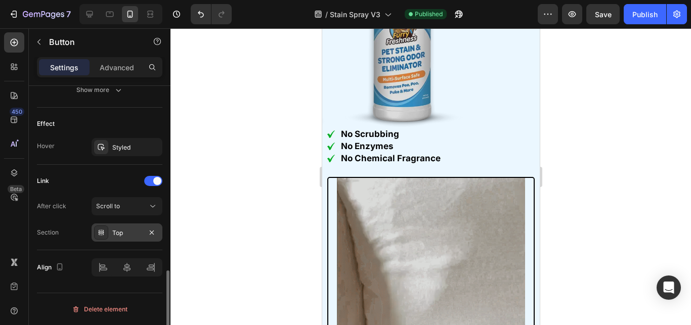
click at [123, 233] on div "Top" at bounding box center [126, 233] width 29 height 9
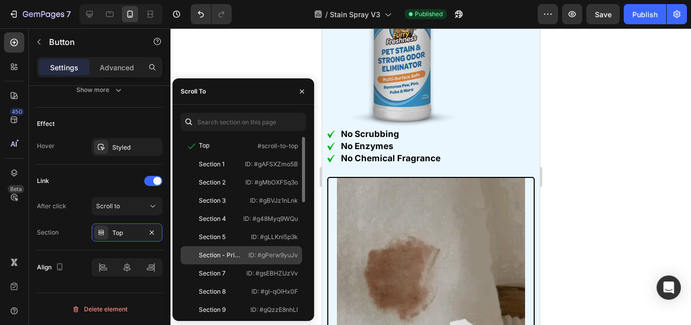
click at [243, 264] on div "Section - Price ID: #gPerw9yuJv" at bounding box center [241, 273] width 121 height 18
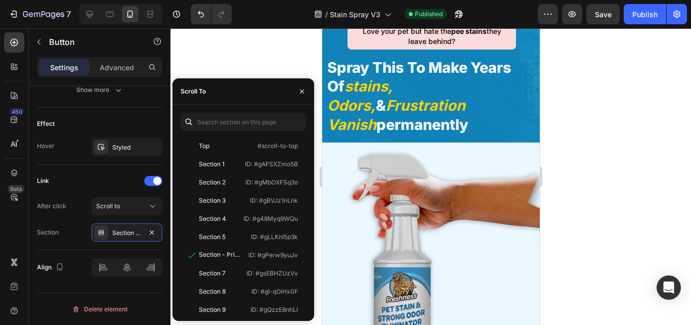
scroll to position [0, 0]
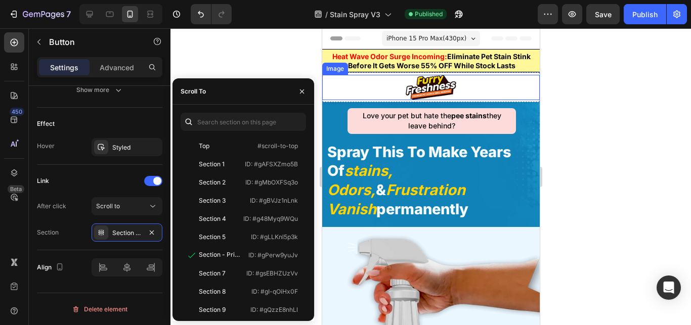
click at [484, 85] on div at bounding box center [430, 87] width 217 height 25
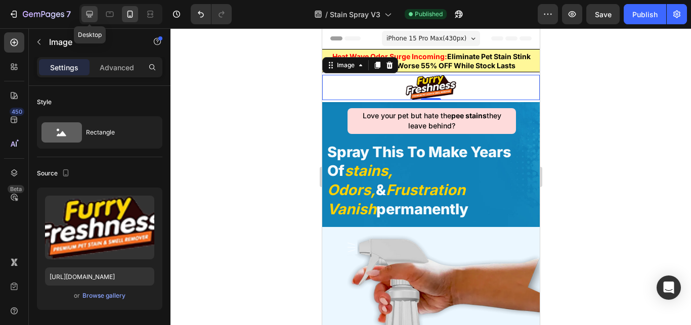
click at [94, 17] on icon at bounding box center [89, 14] width 10 height 10
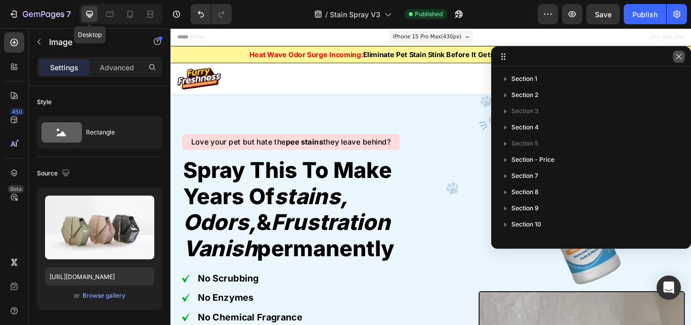
click at [677, 52] on button "button" at bounding box center [679, 57] width 12 height 12
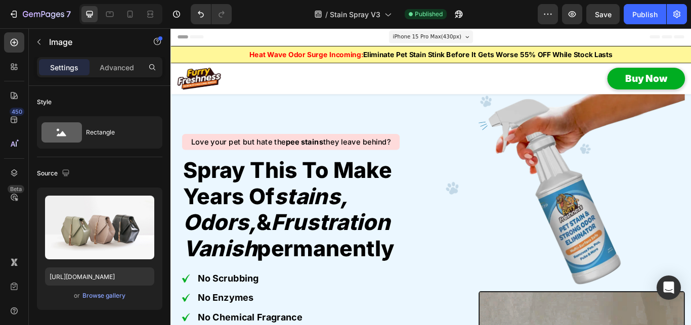
type input "[URL][DOMAIN_NAME]"
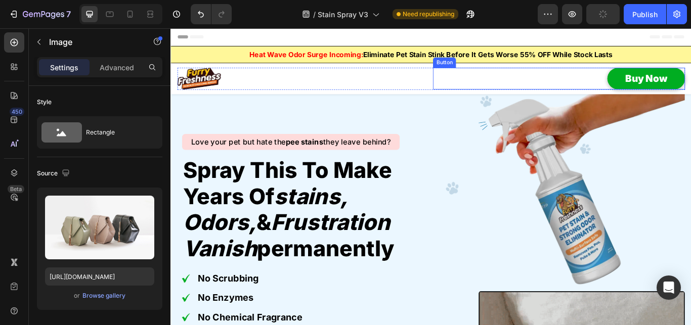
click at [661, 92] on div "Buy Now Button" at bounding box center [623, 87] width 294 height 26
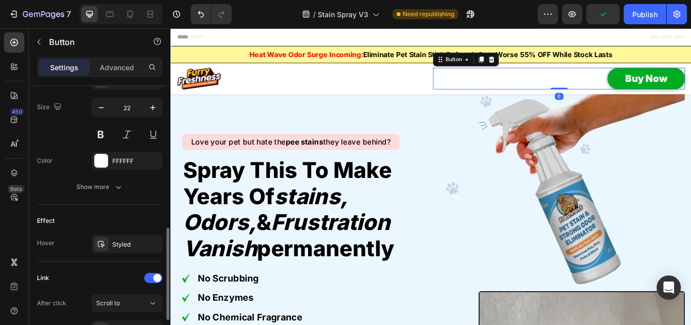
scroll to position [510, 0]
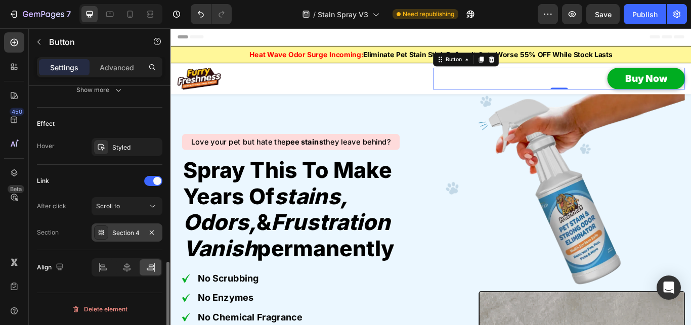
click at [111, 227] on div "Section 4" at bounding box center [127, 233] width 71 height 18
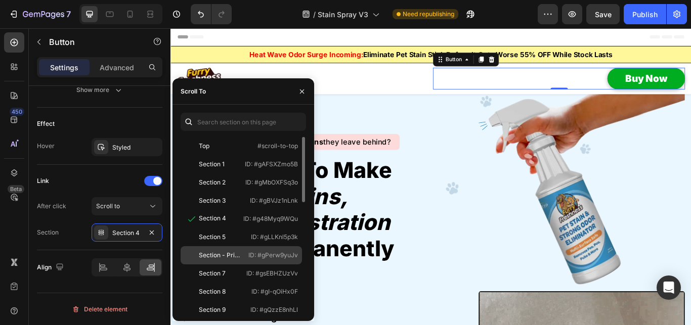
click at [209, 251] on div "Section - Price" at bounding box center [220, 255] width 42 height 9
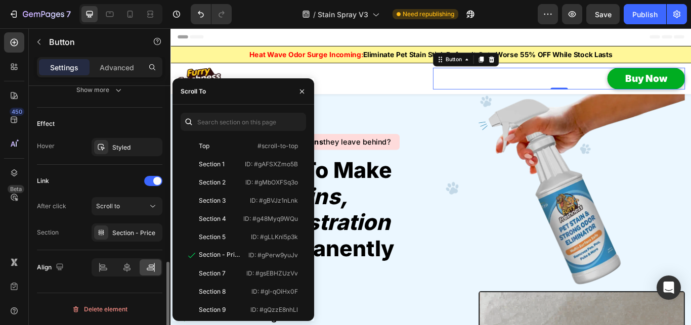
click at [47, 163] on div "Effect Hover Styled" at bounding box center [99, 136] width 125 height 57
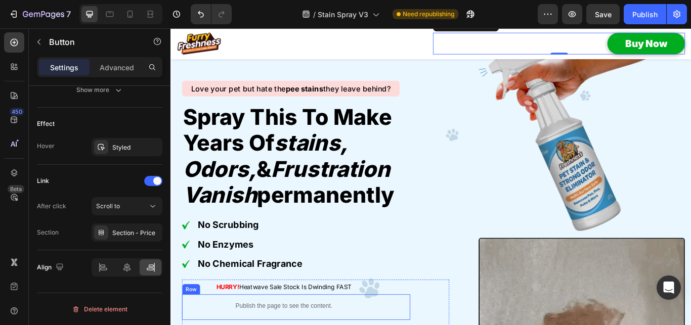
scroll to position [258, 0]
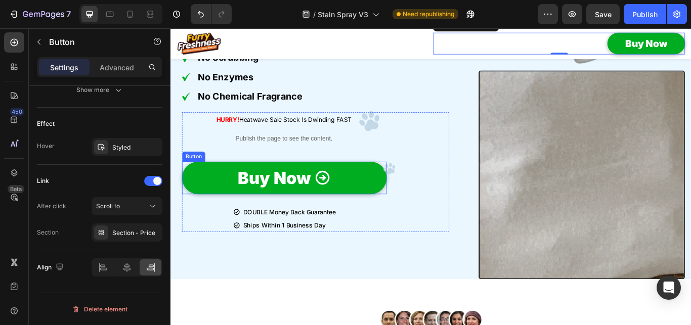
click at [380, 196] on link "Buy Now" at bounding box center [303, 203] width 239 height 38
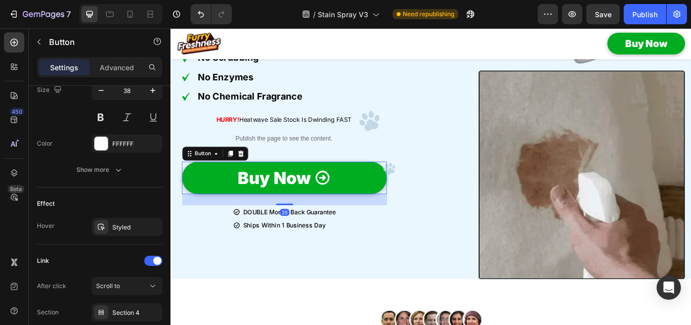
scroll to position [590, 0]
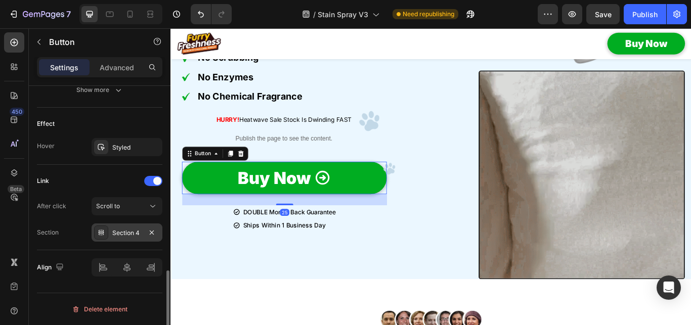
click at [127, 229] on div "Section 4" at bounding box center [126, 233] width 29 height 9
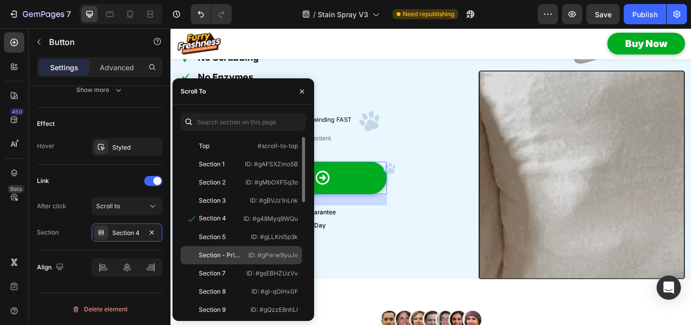
click at [225, 264] on div "Section - Price ID: #gPerw9yuJv" at bounding box center [241, 273] width 121 height 18
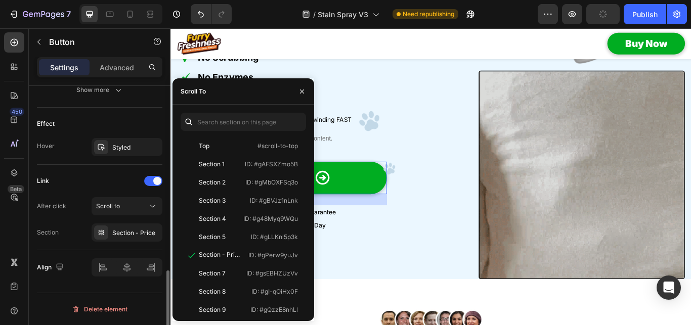
click at [67, 239] on div "Section Section - Price" at bounding box center [99, 233] width 125 height 18
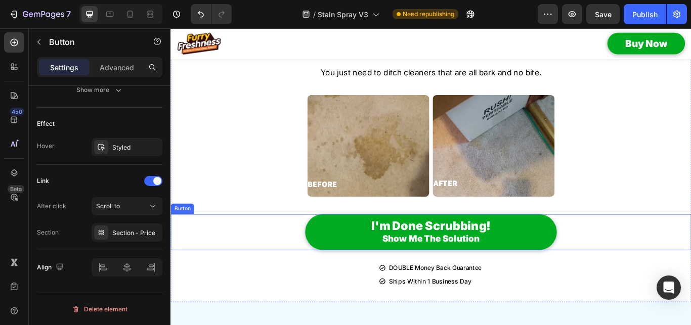
scroll to position [2528, 0]
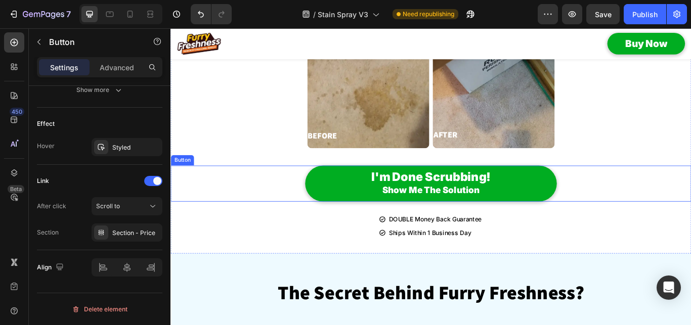
click at [360, 208] on button "I'm Done Scrubbing! Show Me The Solution" at bounding box center [473, 210] width 293 height 42
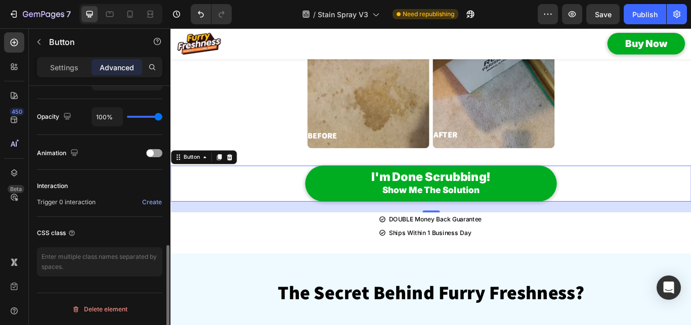
scroll to position [391, 0]
click at [67, 66] on p "Settings" at bounding box center [64, 67] width 28 height 11
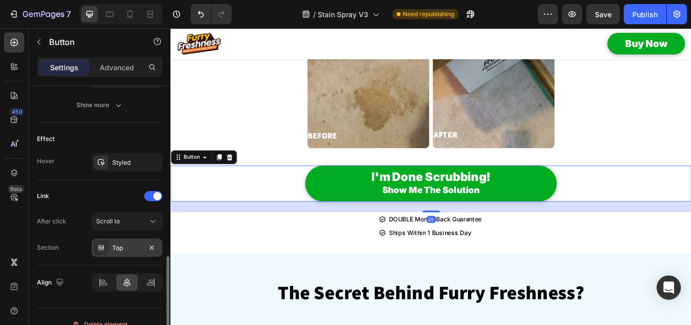
scroll to position [510, 0]
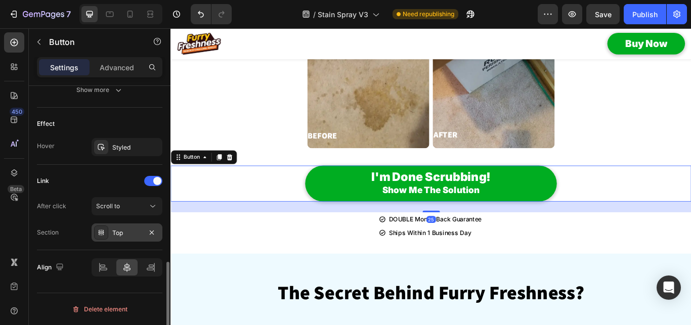
click at [127, 237] on div "Top" at bounding box center [126, 233] width 29 height 9
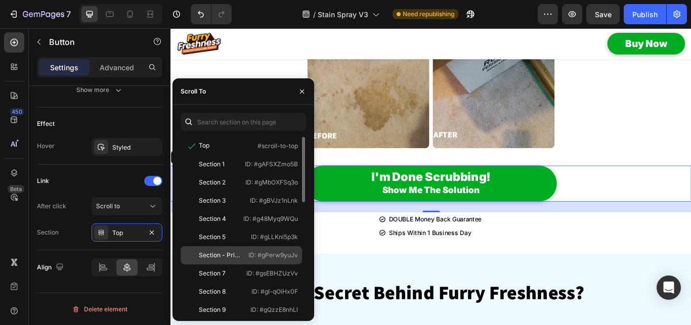
click at [234, 255] on div "Section - Price" at bounding box center [220, 255] width 42 height 9
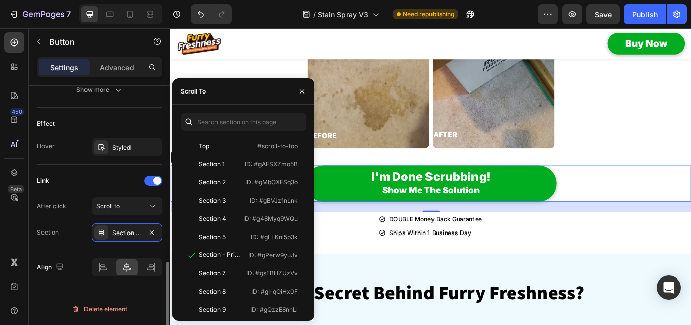
click at [68, 242] on div "Link After click Scroll to Section Section - Price" at bounding box center [99, 207] width 125 height 85
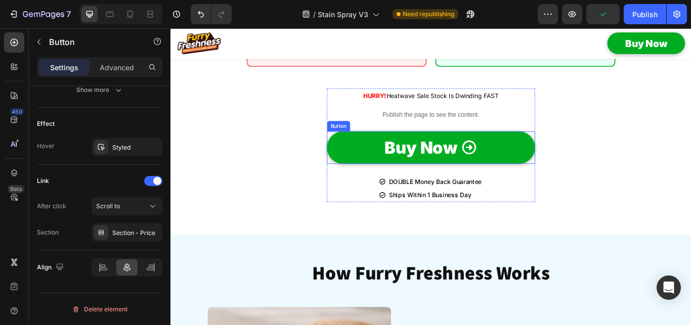
scroll to position [3869, 0]
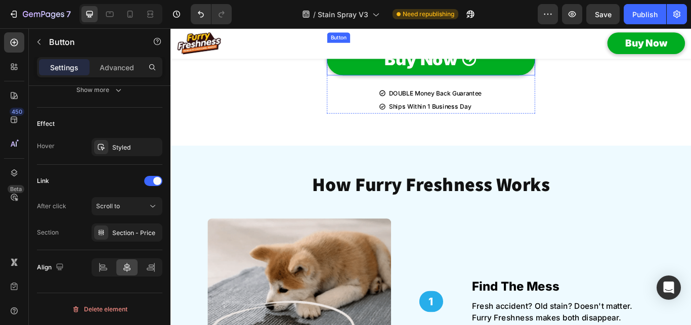
click at [375, 83] on button "Buy Now" at bounding box center [473, 65] width 243 height 38
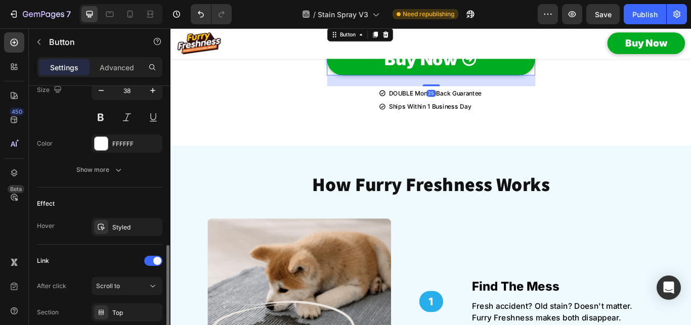
scroll to position [590, 0]
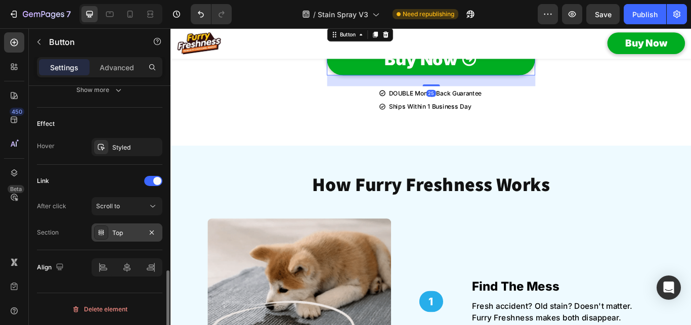
click at [124, 240] on div "Top" at bounding box center [127, 233] width 71 height 18
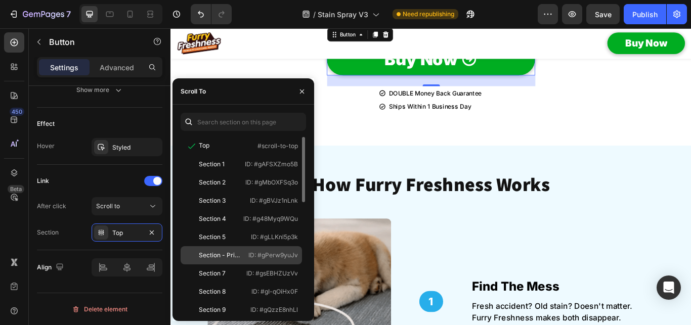
click at [232, 252] on div "Section - Price" at bounding box center [220, 255] width 42 height 9
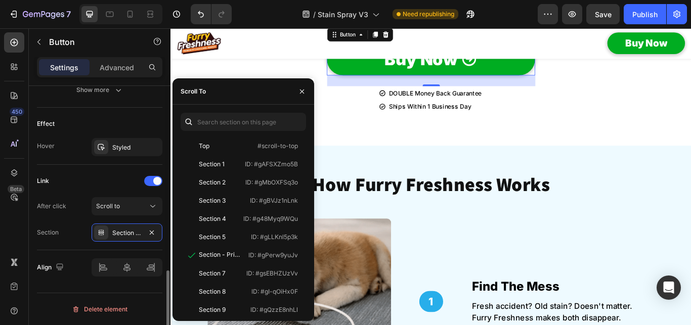
click at [70, 238] on div "Section Section - Price" at bounding box center [99, 233] width 125 height 18
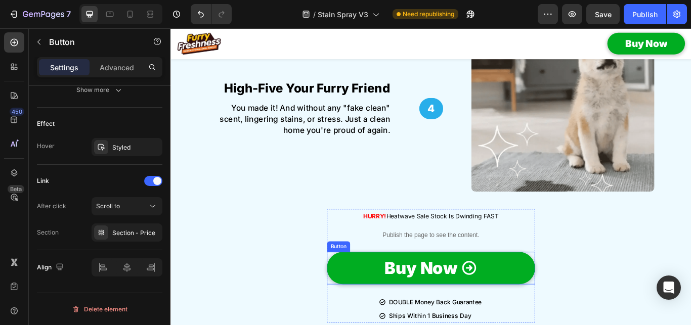
scroll to position [4952, 0]
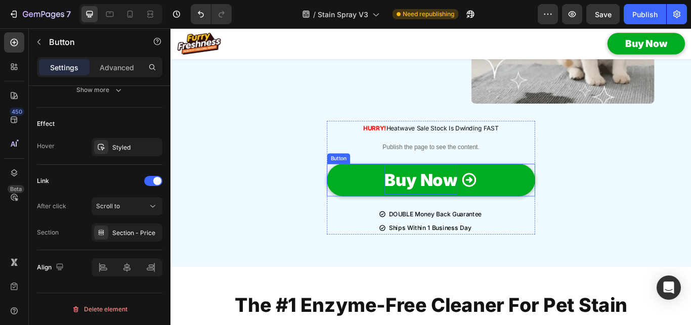
drag, startPoint x: 398, startPoint y: 208, endPoint x: 462, endPoint y: 204, distance: 63.8
click at [398, 207] on link "Buy Now" at bounding box center [473, 206] width 243 height 38
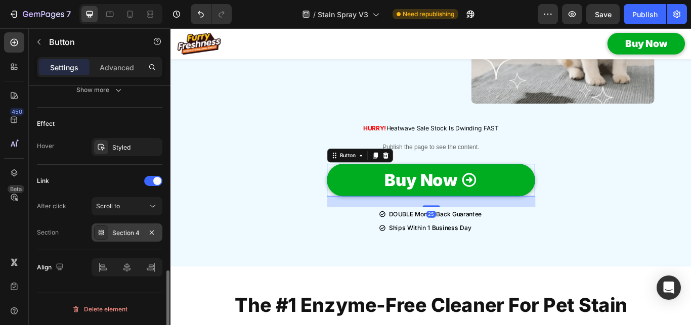
click at [123, 233] on div "Section 4" at bounding box center [126, 233] width 29 height 9
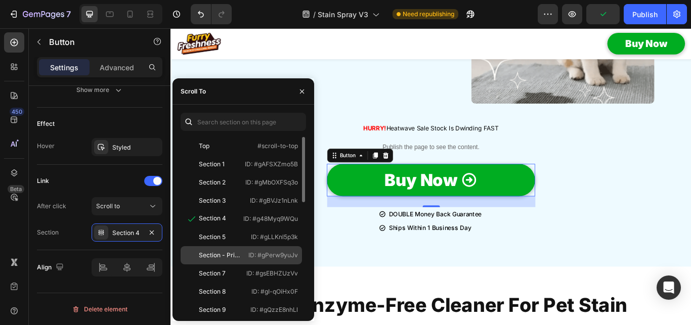
click at [231, 257] on div "Section - Price" at bounding box center [220, 255] width 42 height 9
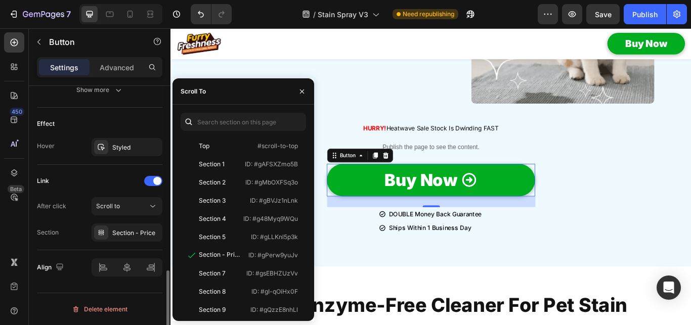
click at [58, 231] on div "Section" at bounding box center [48, 232] width 22 height 9
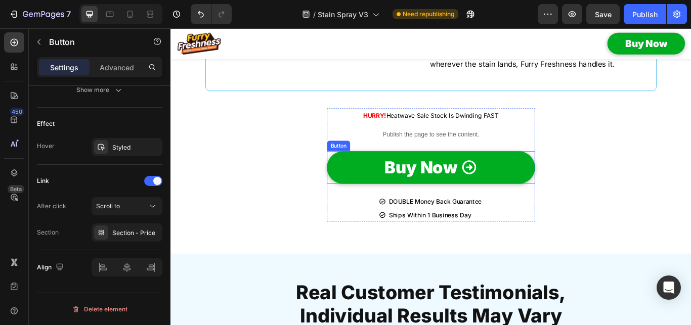
scroll to position [5881, 0]
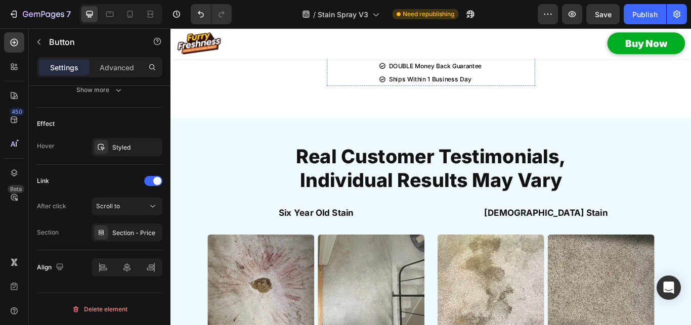
click at [371, 52] on link "Buy Now" at bounding box center [473, 33] width 243 height 38
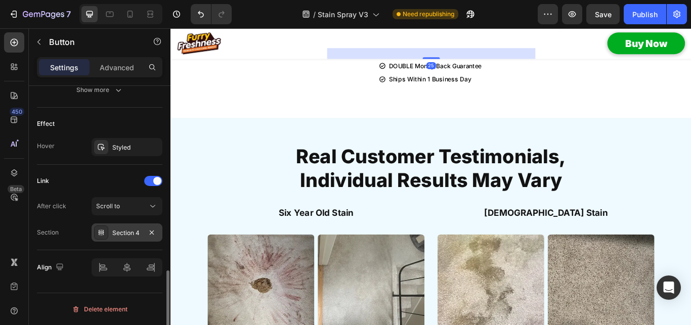
click at [114, 236] on div "Section 4" at bounding box center [126, 233] width 29 height 9
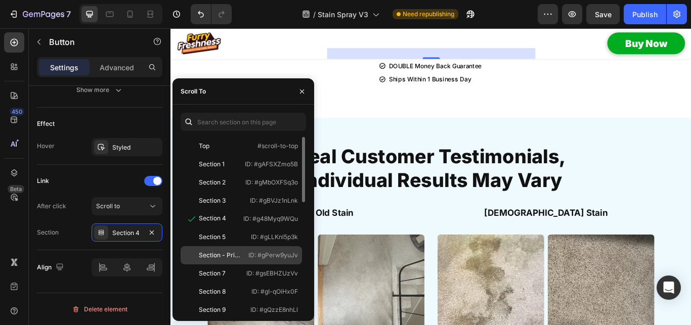
click at [215, 256] on div "Section - Price" at bounding box center [220, 255] width 42 height 9
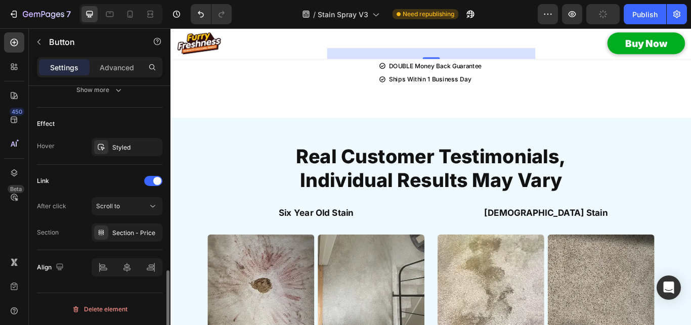
click at [55, 222] on div "After click Scroll to Section Section - Price" at bounding box center [99, 219] width 125 height 44
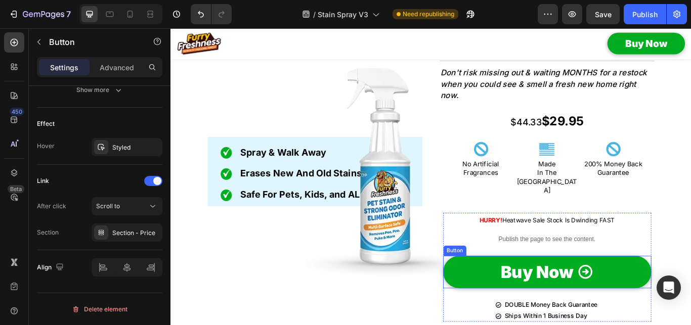
scroll to position [7532, 0]
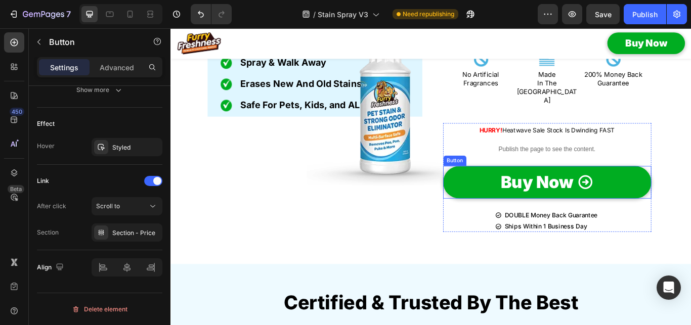
click at [527, 189] on link "Buy Now" at bounding box center [609, 208] width 243 height 38
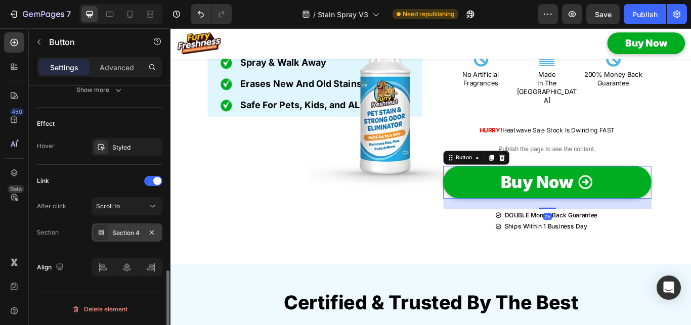
click at [114, 231] on div "Section 4" at bounding box center [126, 233] width 29 height 9
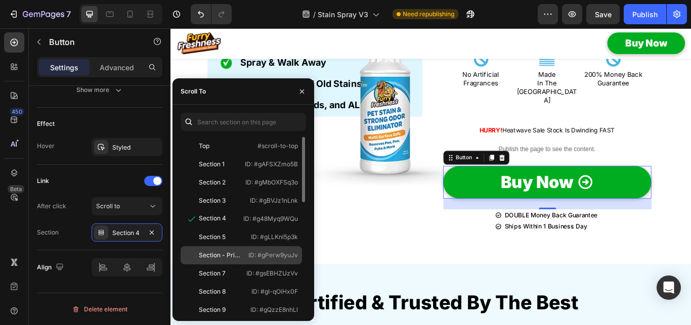
click at [224, 264] on div "Section - Price ID: #gPerw9yuJv" at bounding box center [241, 273] width 121 height 18
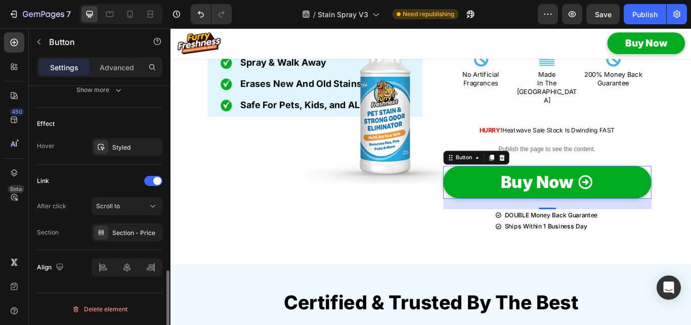
click at [70, 229] on div "Section Section - Price" at bounding box center [99, 233] width 125 height 18
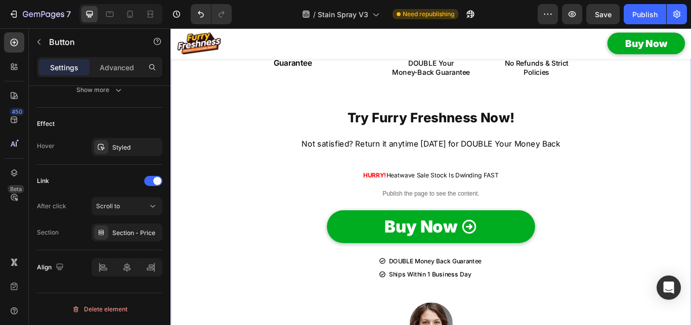
scroll to position [8821, 0]
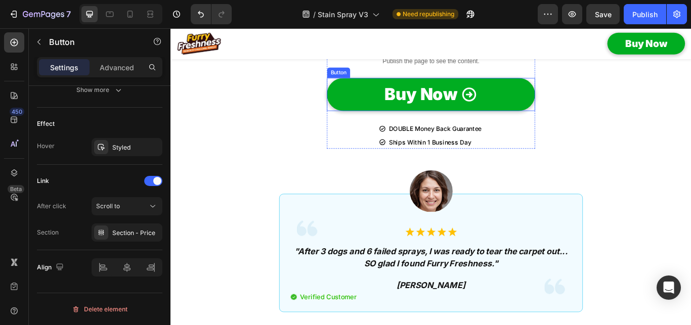
click at [380, 124] on button "Buy Now" at bounding box center [473, 105] width 243 height 38
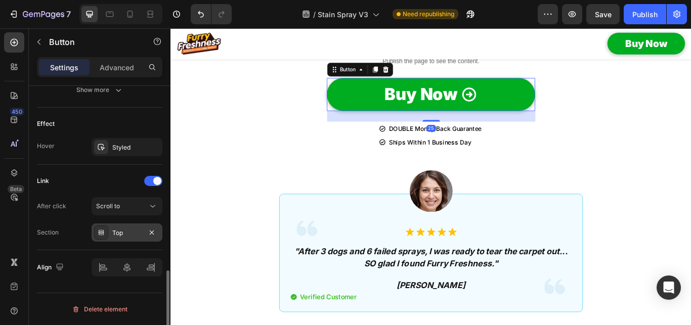
click at [121, 236] on div "Top" at bounding box center [126, 233] width 29 height 9
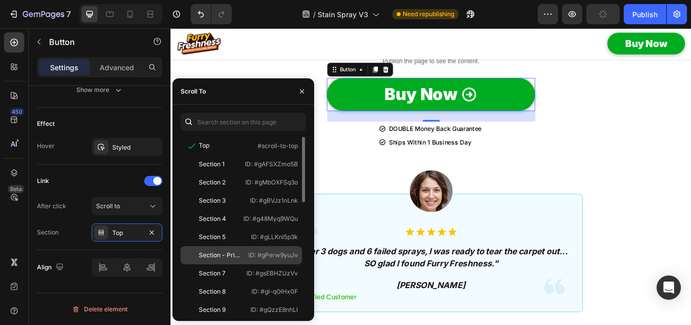
click at [233, 264] on div "Section - Price ID: #gPerw9yuJv" at bounding box center [241, 273] width 121 height 18
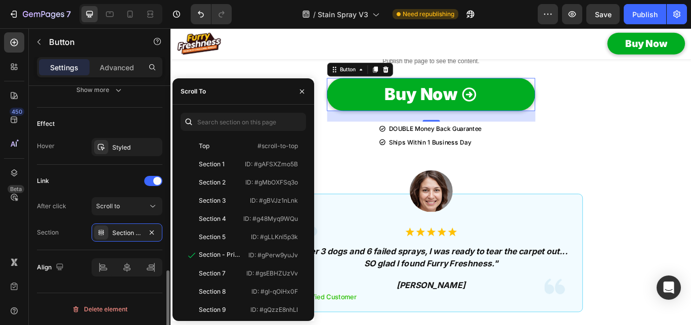
click at [68, 218] on div "After click Scroll to Section Section - Price" at bounding box center [99, 219] width 125 height 44
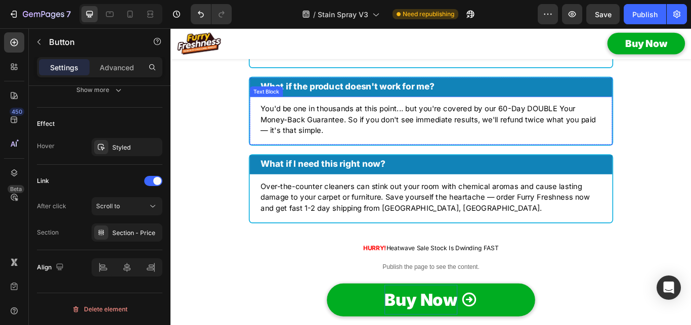
scroll to position [9749, 0]
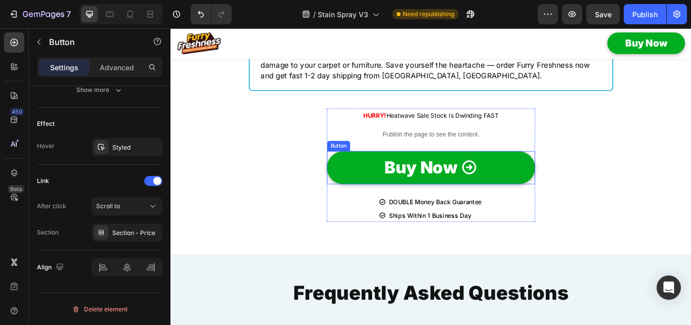
click at [393, 191] on button "Buy Now" at bounding box center [473, 191] width 243 height 38
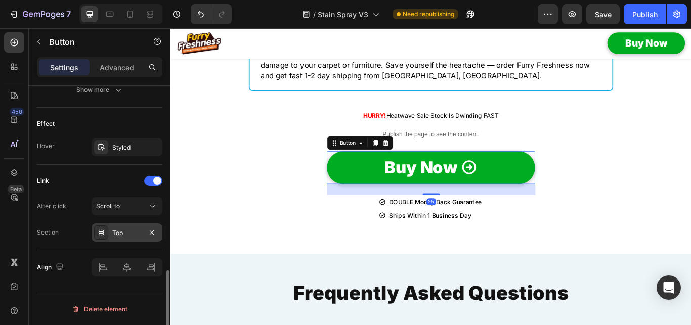
click at [122, 233] on div "Top" at bounding box center [126, 233] width 29 height 9
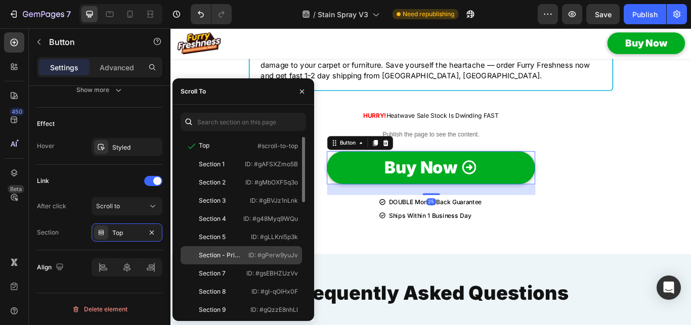
click at [227, 255] on div "Section - Price" at bounding box center [220, 255] width 42 height 9
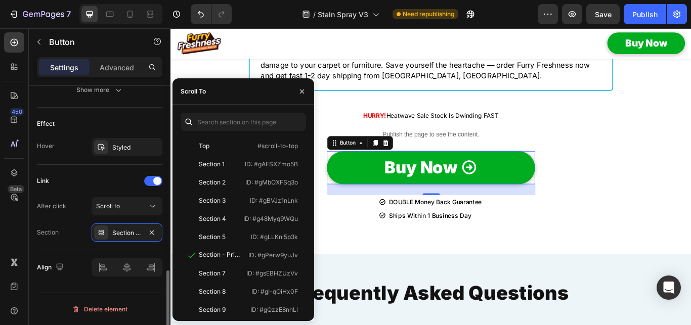
click at [65, 230] on div "Section Section - Price" at bounding box center [99, 233] width 125 height 18
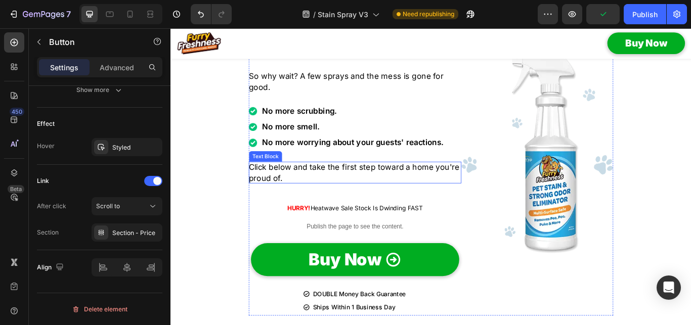
scroll to position [10574, 0]
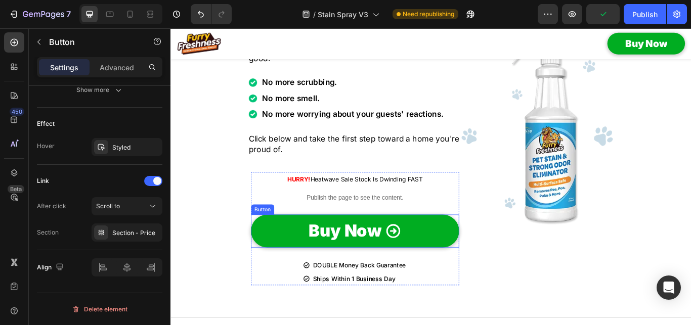
click at [309, 267] on link "Buy Now" at bounding box center [385, 265] width 243 height 38
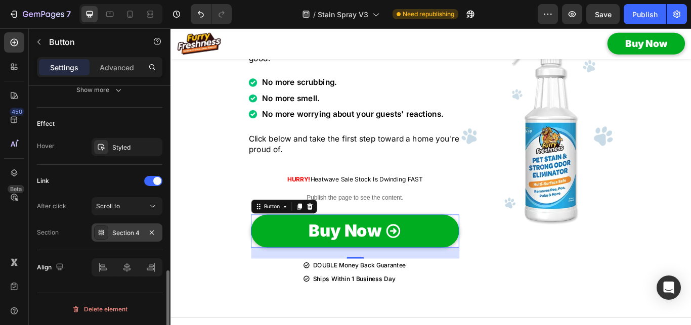
click at [120, 229] on div "Section 4" at bounding box center [127, 233] width 71 height 18
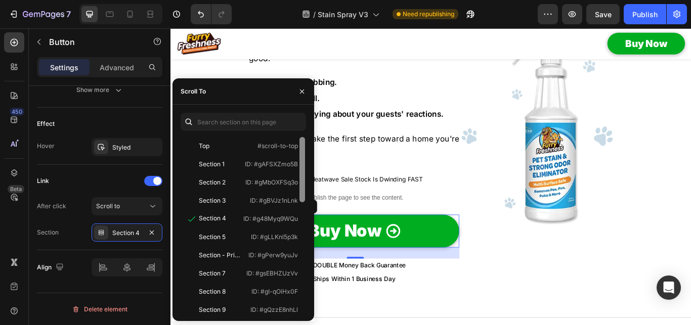
drag, startPoint x: 234, startPoint y: 250, endPoint x: 305, endPoint y: 254, distance: 71.4
click at [235, 264] on div "Section - Price ID: #gPerw9yuJv" at bounding box center [241, 273] width 121 height 18
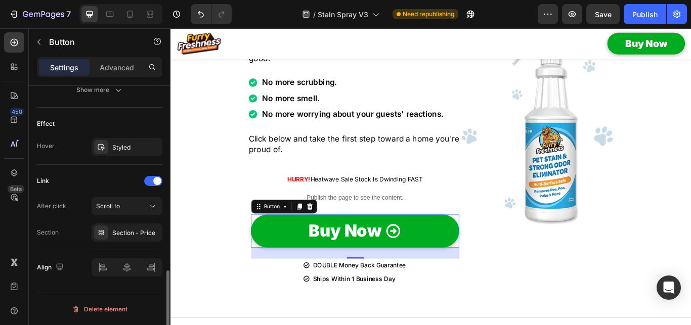
click at [67, 231] on div "Section Section - Price" at bounding box center [99, 233] width 125 height 18
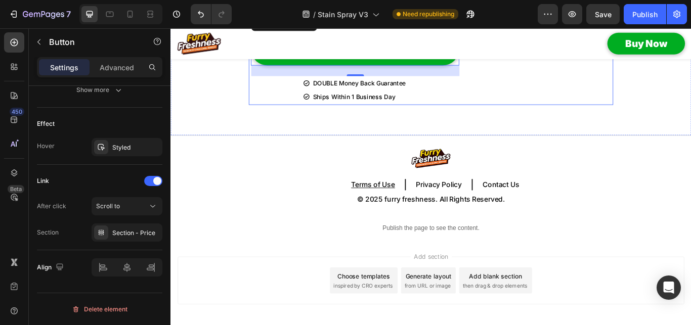
scroll to position [10808, 0]
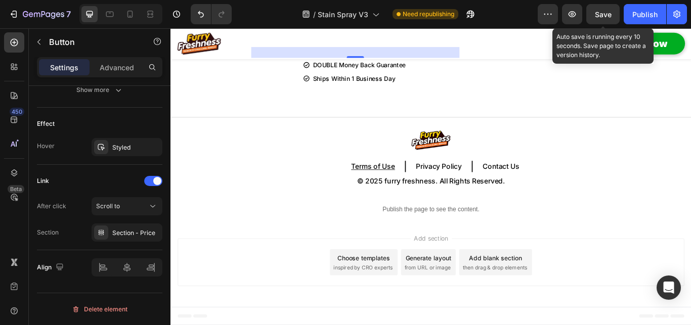
click at [603, 10] on div "Save" at bounding box center [603, 14] width 17 height 11
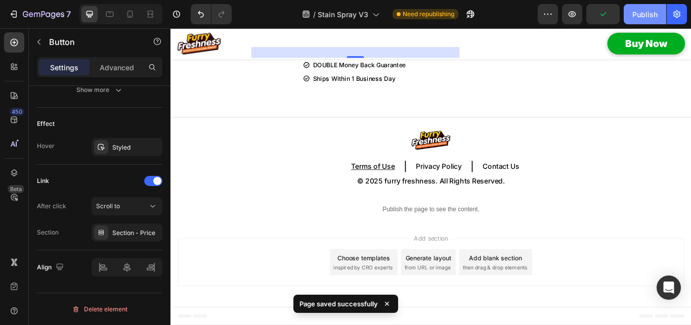
click at [651, 9] on button "Publish" at bounding box center [645, 14] width 42 height 20
